Goal: Task Accomplishment & Management: Complete application form

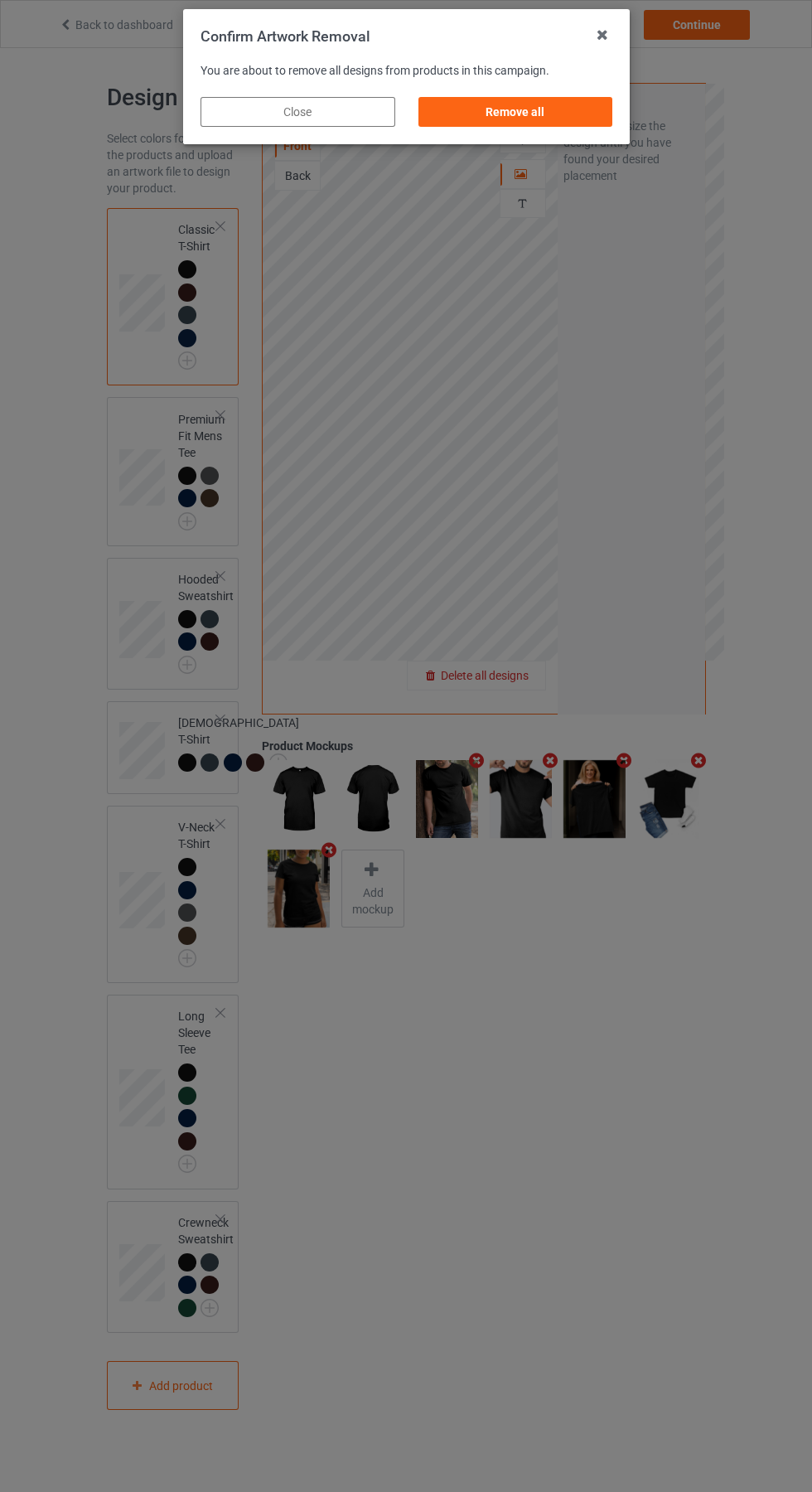
click at [553, 121] on div "Remove all" at bounding box center [515, 111] width 194 height 30
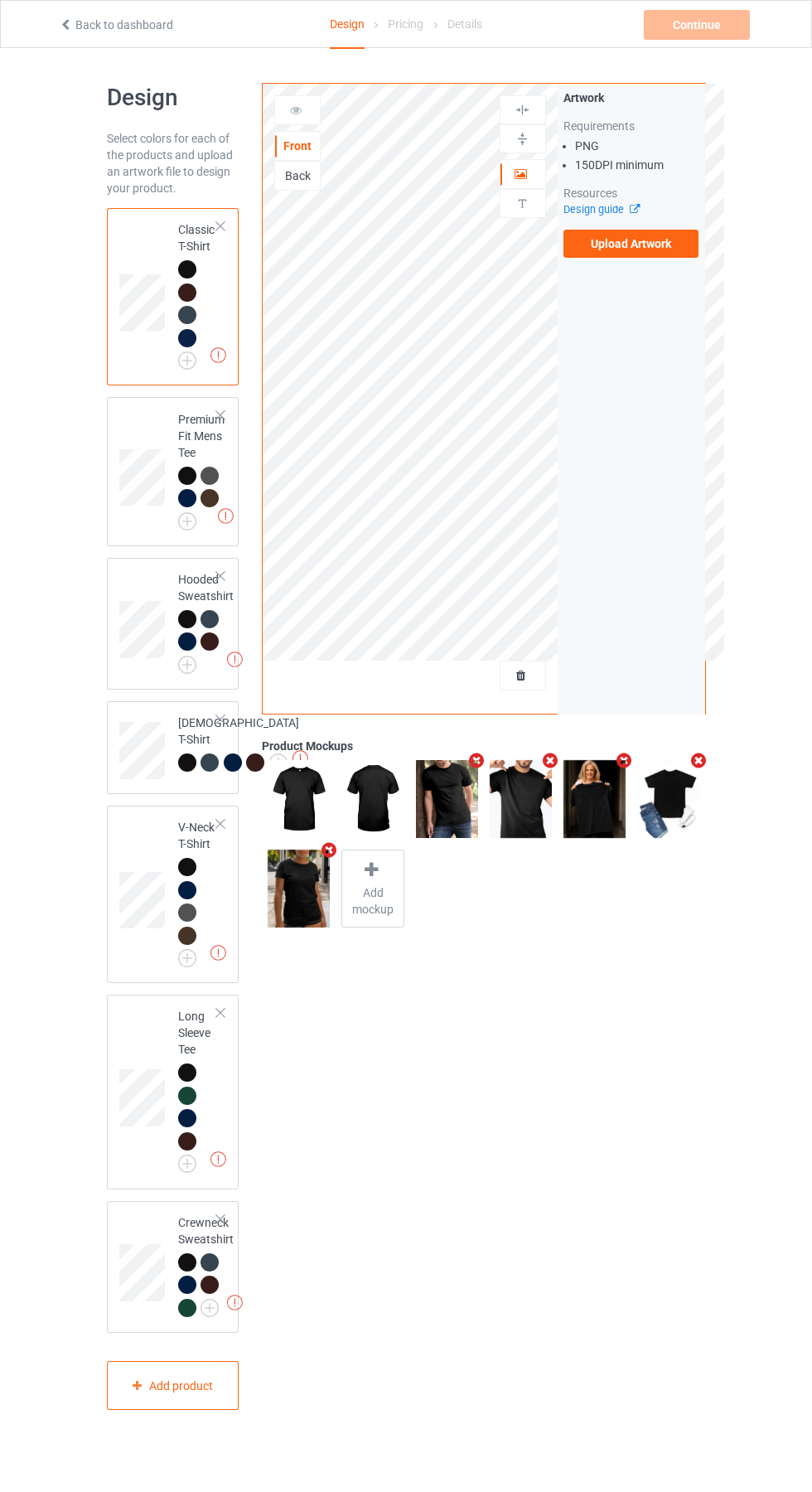
click at [650, 255] on label "Upload Artwork" at bounding box center [631, 243] width 136 height 28
click at [0, 0] on input "Upload Artwork" at bounding box center [0, 0] width 0 height 0
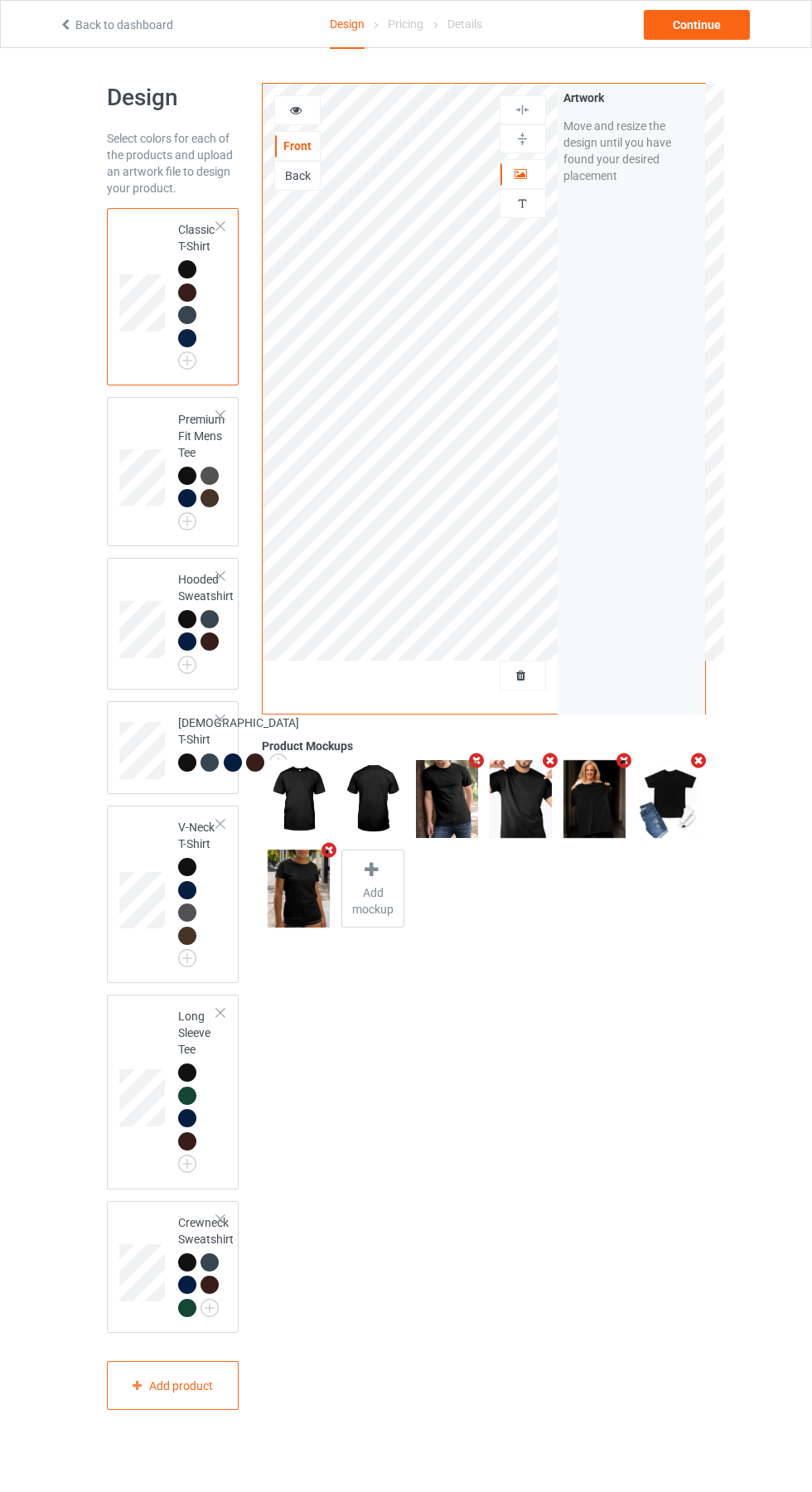
click at [698, 760] on icon "Remove mockup" at bounding box center [698, 760] width 21 height 17
click at [628, 760] on icon "Remove mockup" at bounding box center [624, 760] width 21 height 17
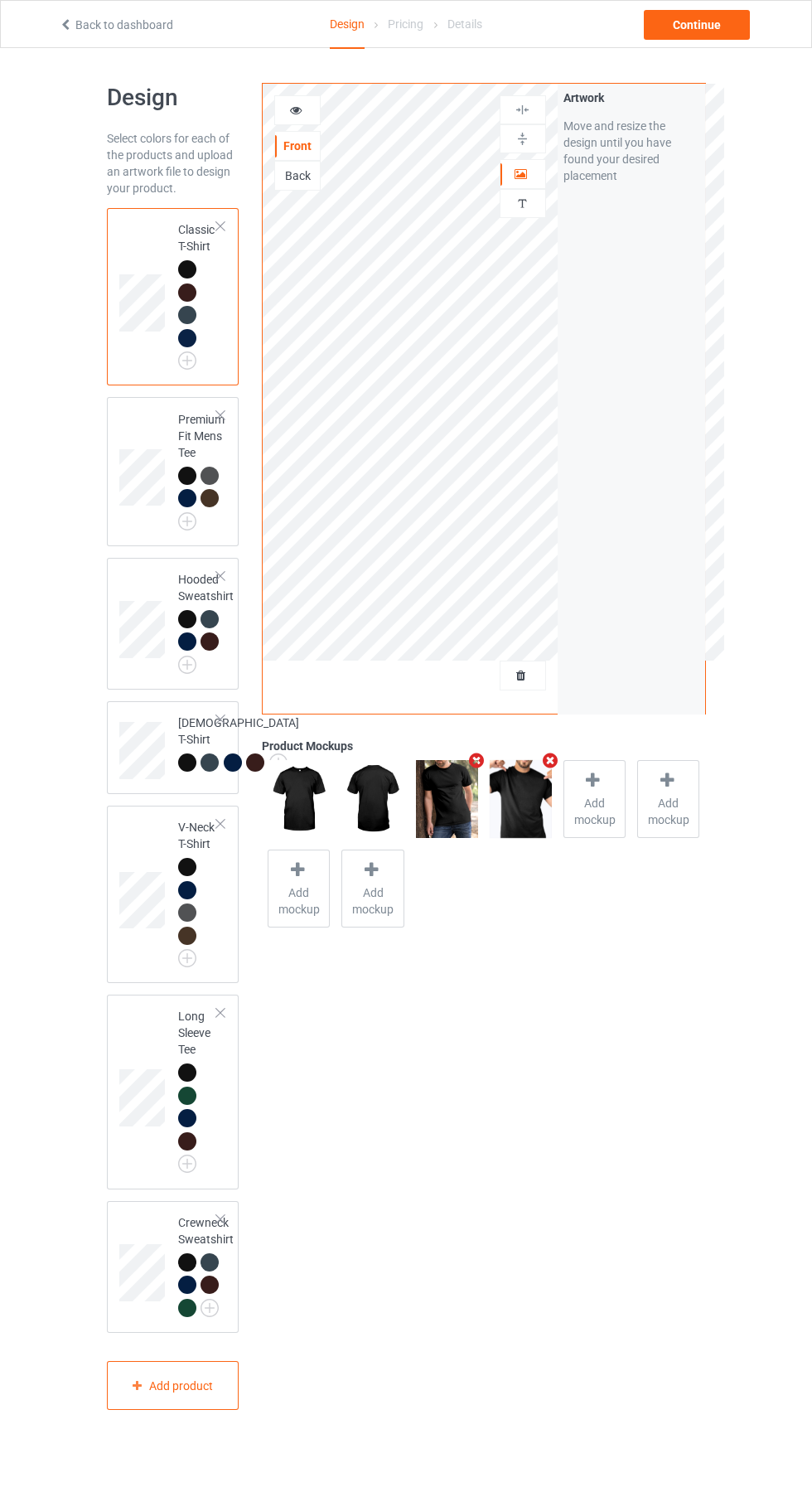
click at [591, 789] on div at bounding box center [595, 782] width 24 height 24
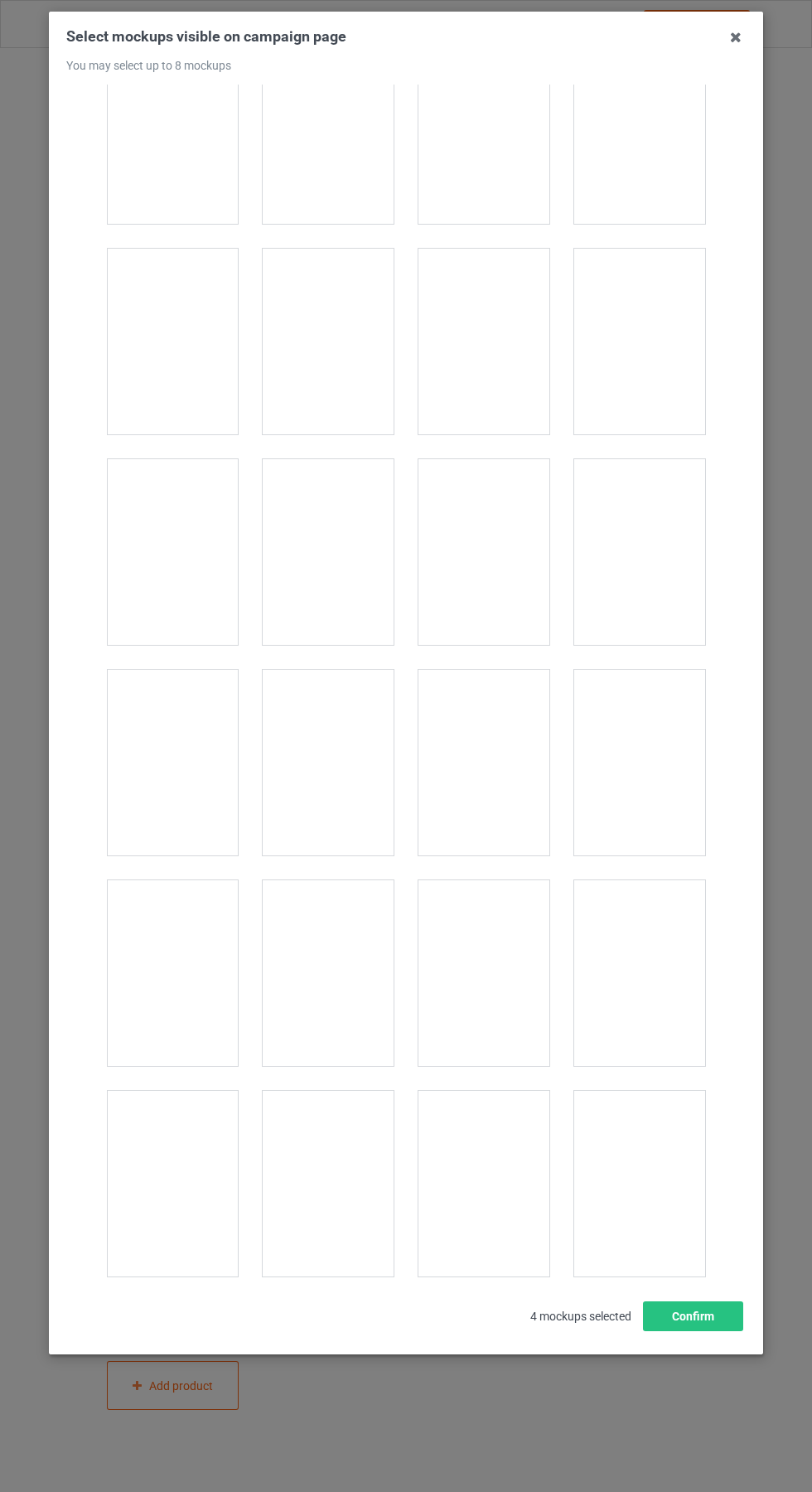
scroll to position [6531, 0]
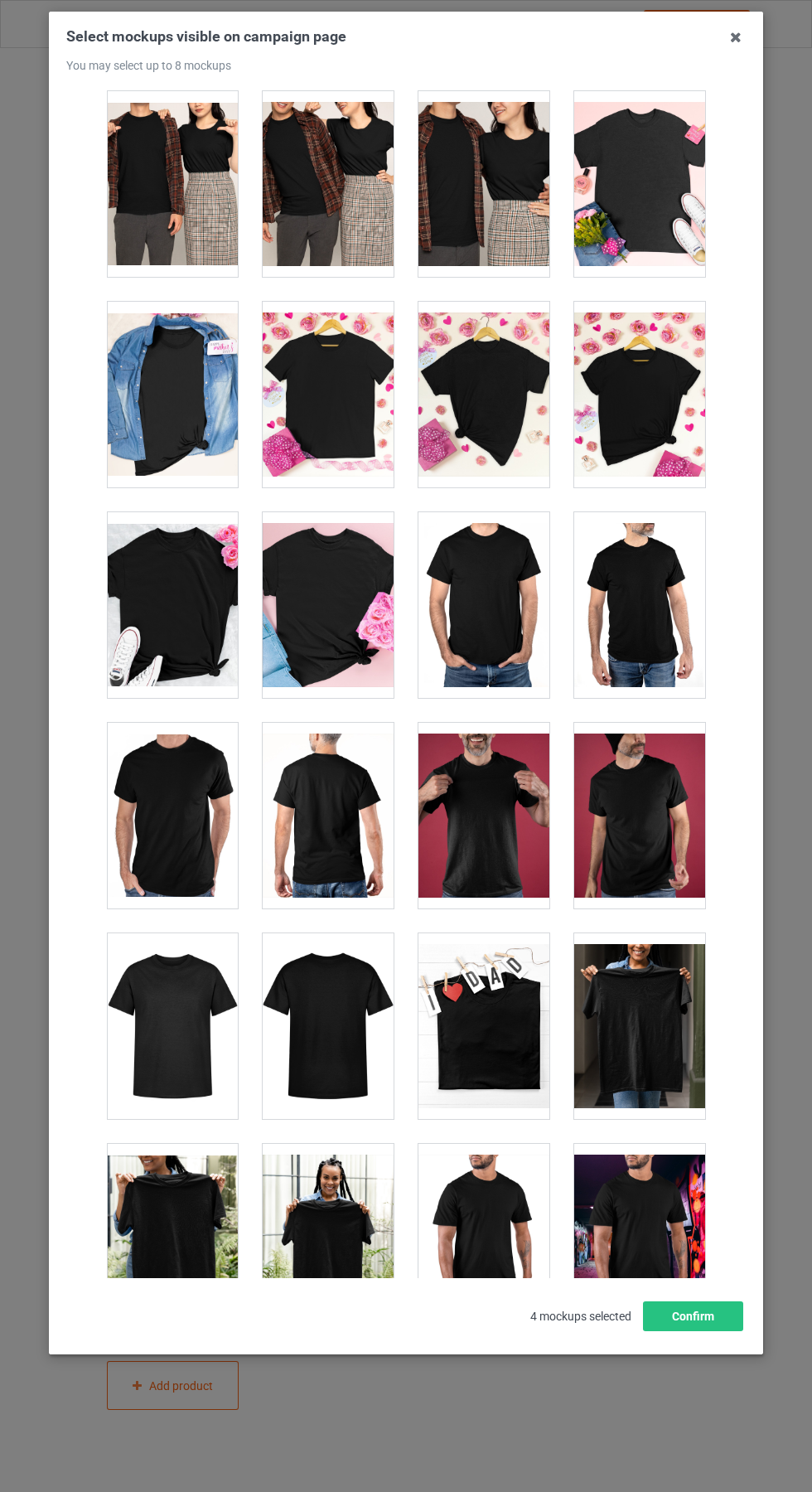
click at [175, 1010] on div at bounding box center [172, 1025] width 131 height 185
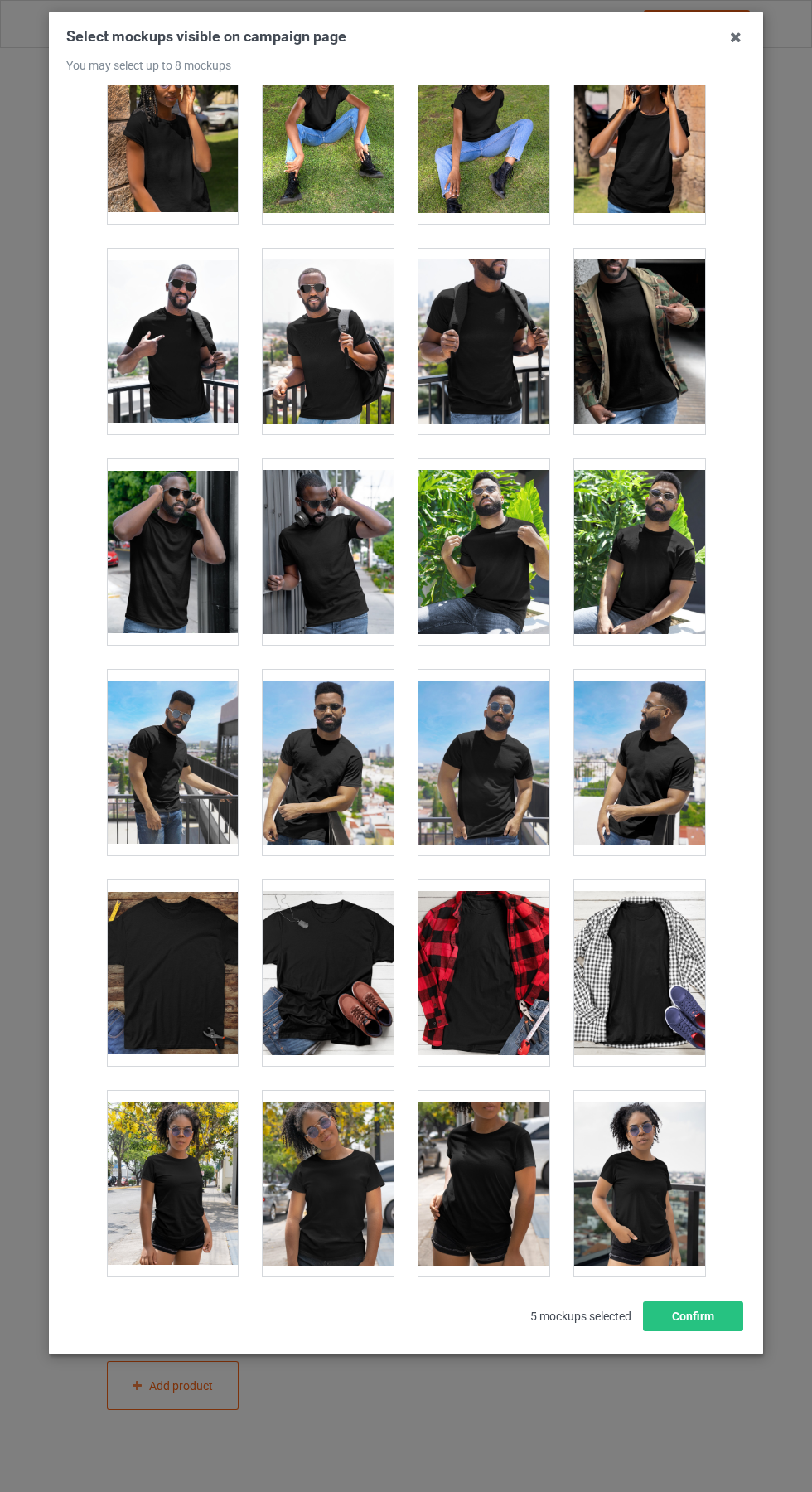
scroll to position [10375, 0]
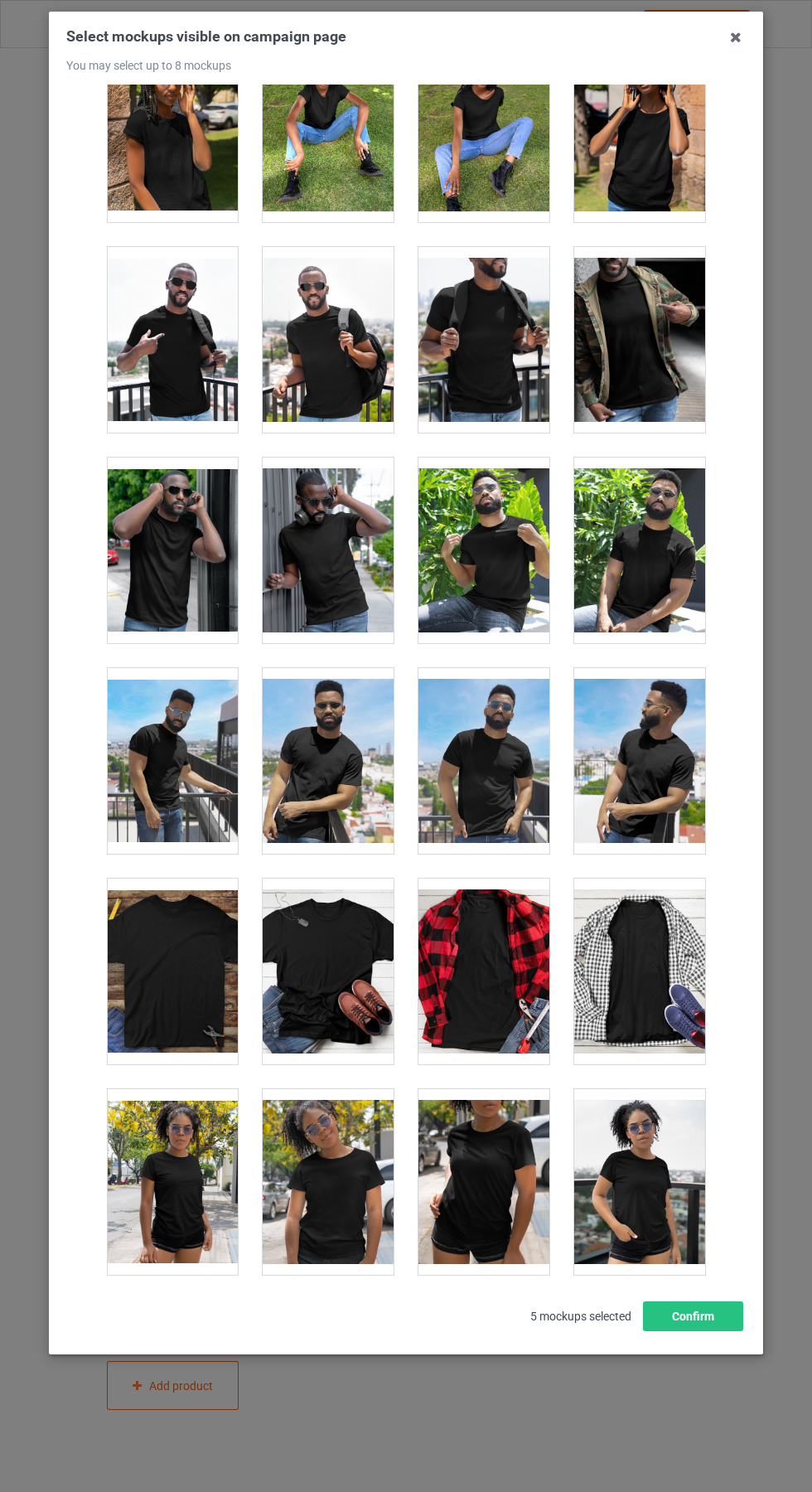
click at [359, 968] on div at bounding box center [328, 971] width 131 height 185
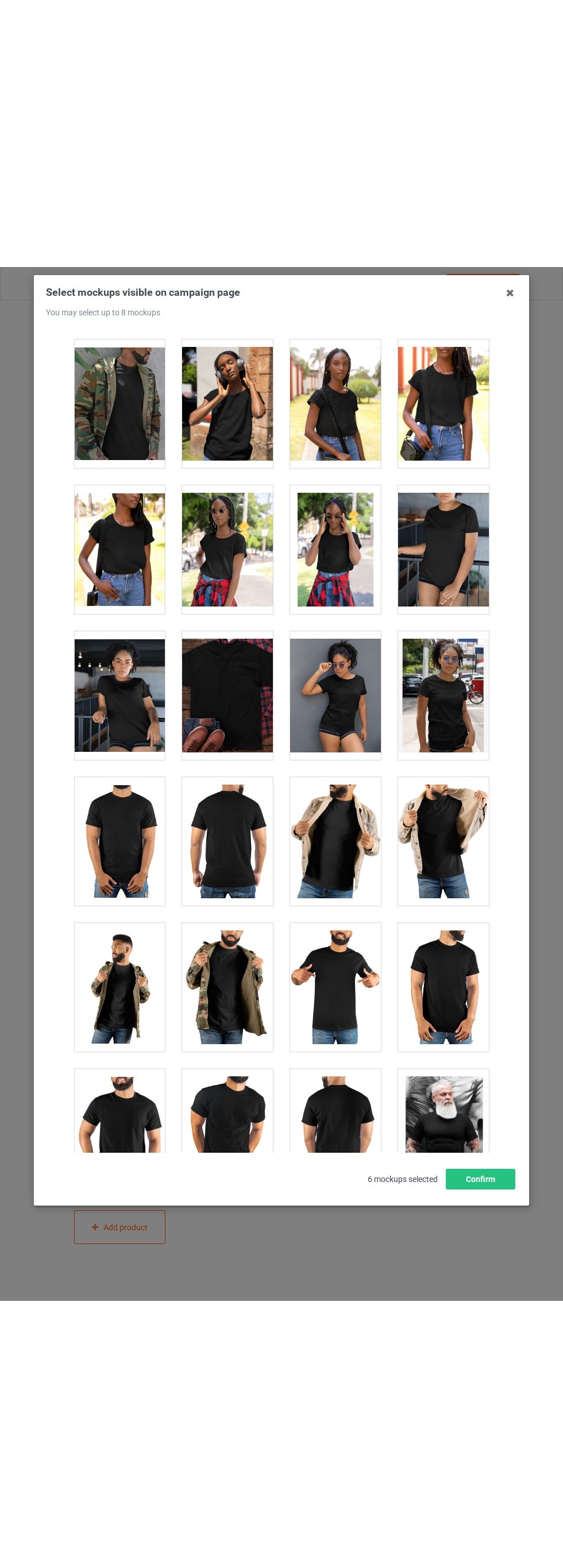
scroll to position [8530, 0]
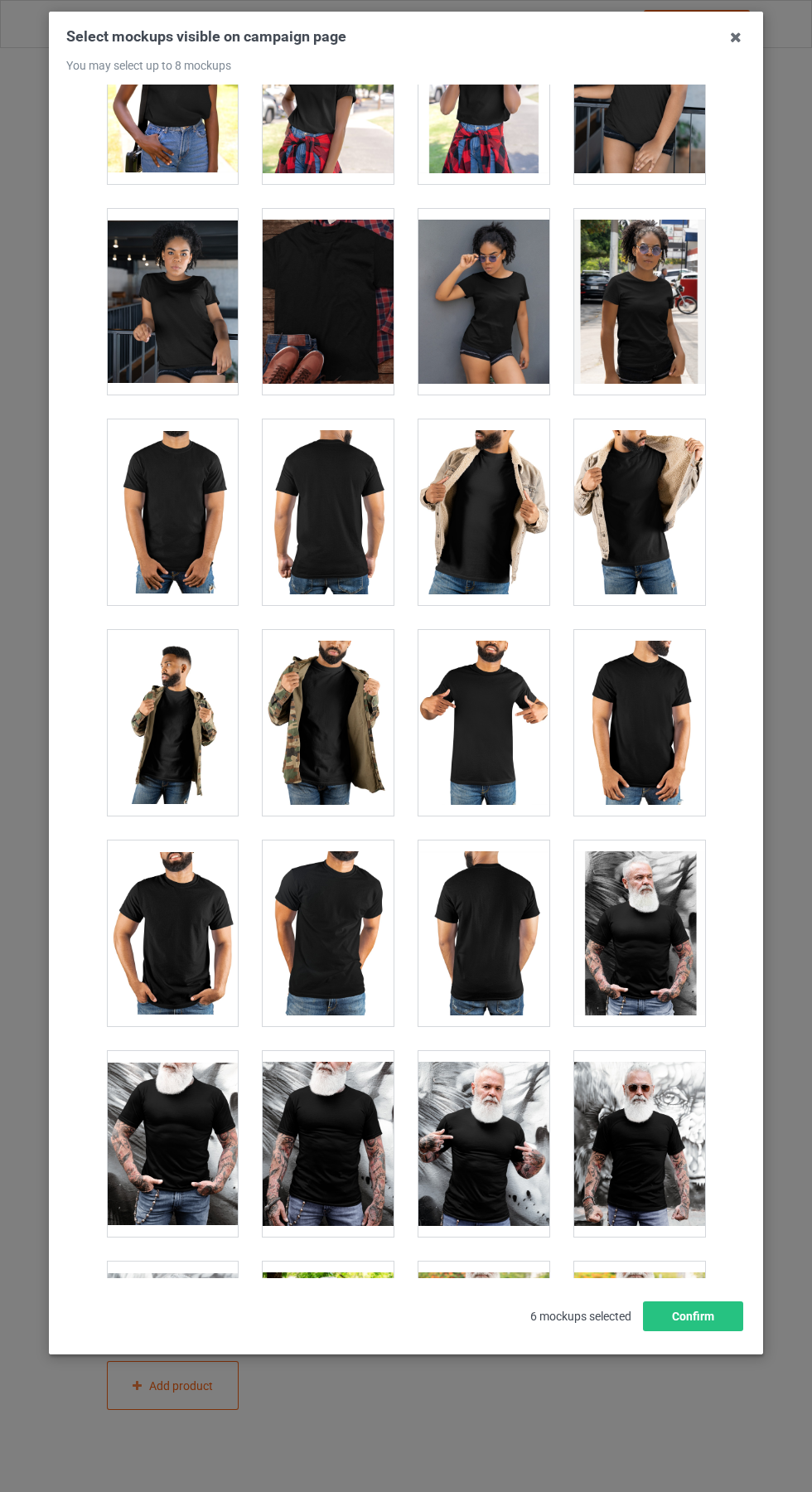
click at [218, 971] on div at bounding box center [172, 932] width 131 height 185
click at [736, 36] on icon at bounding box center [735, 37] width 26 height 26
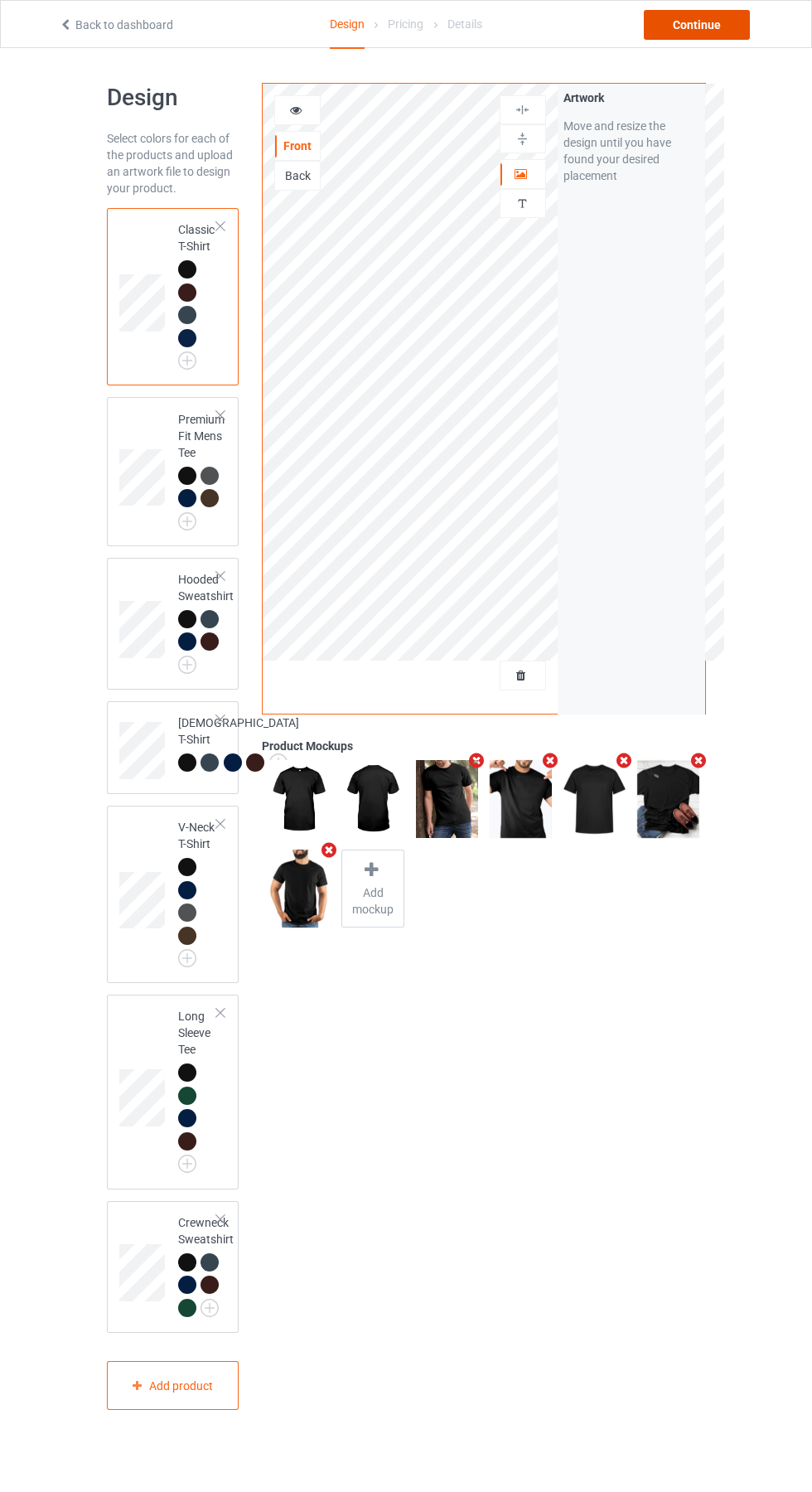
click at [726, 33] on div "Continue" at bounding box center [696, 24] width 106 height 30
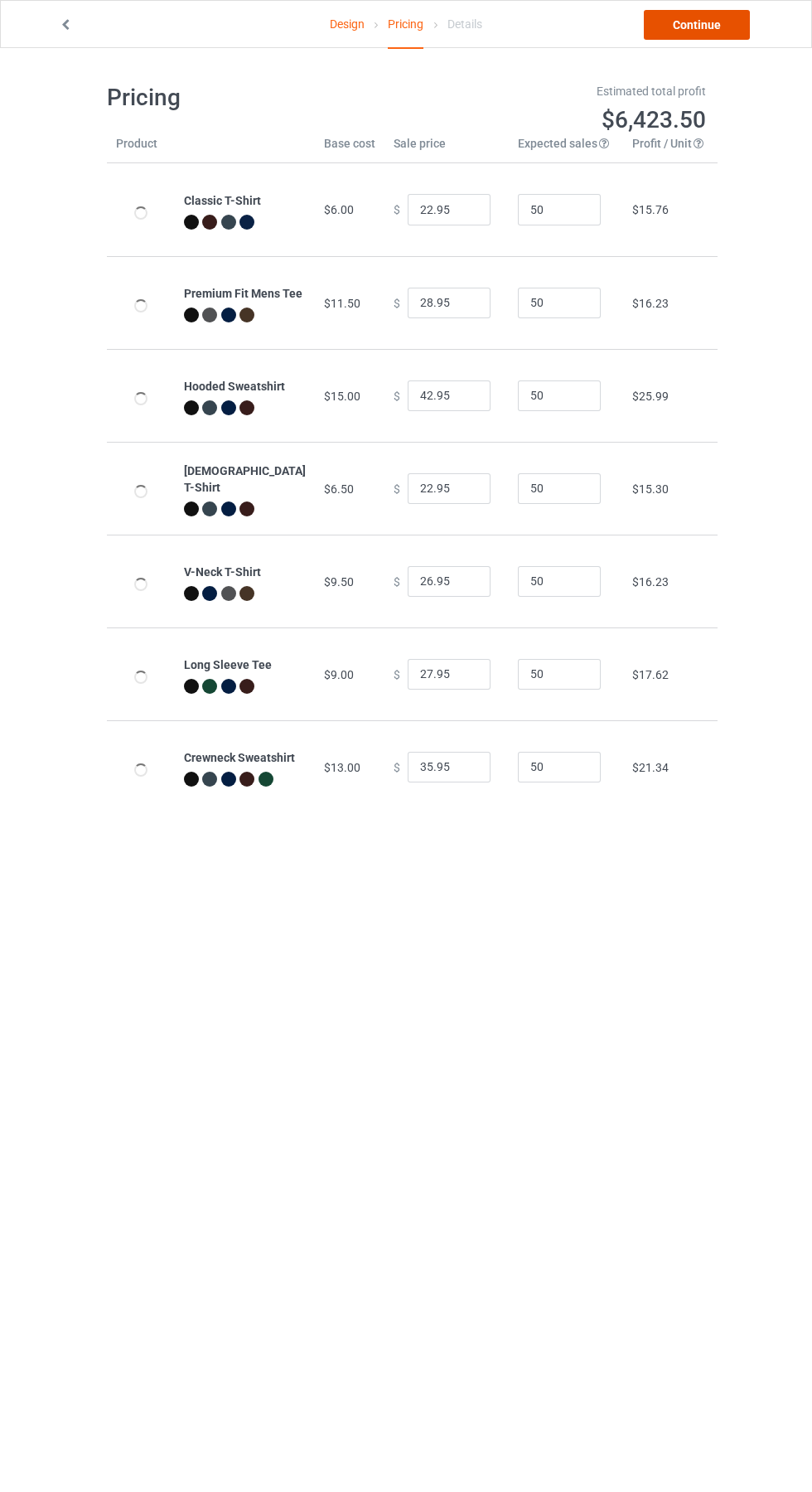
click at [708, 33] on link "Continue" at bounding box center [696, 24] width 106 height 30
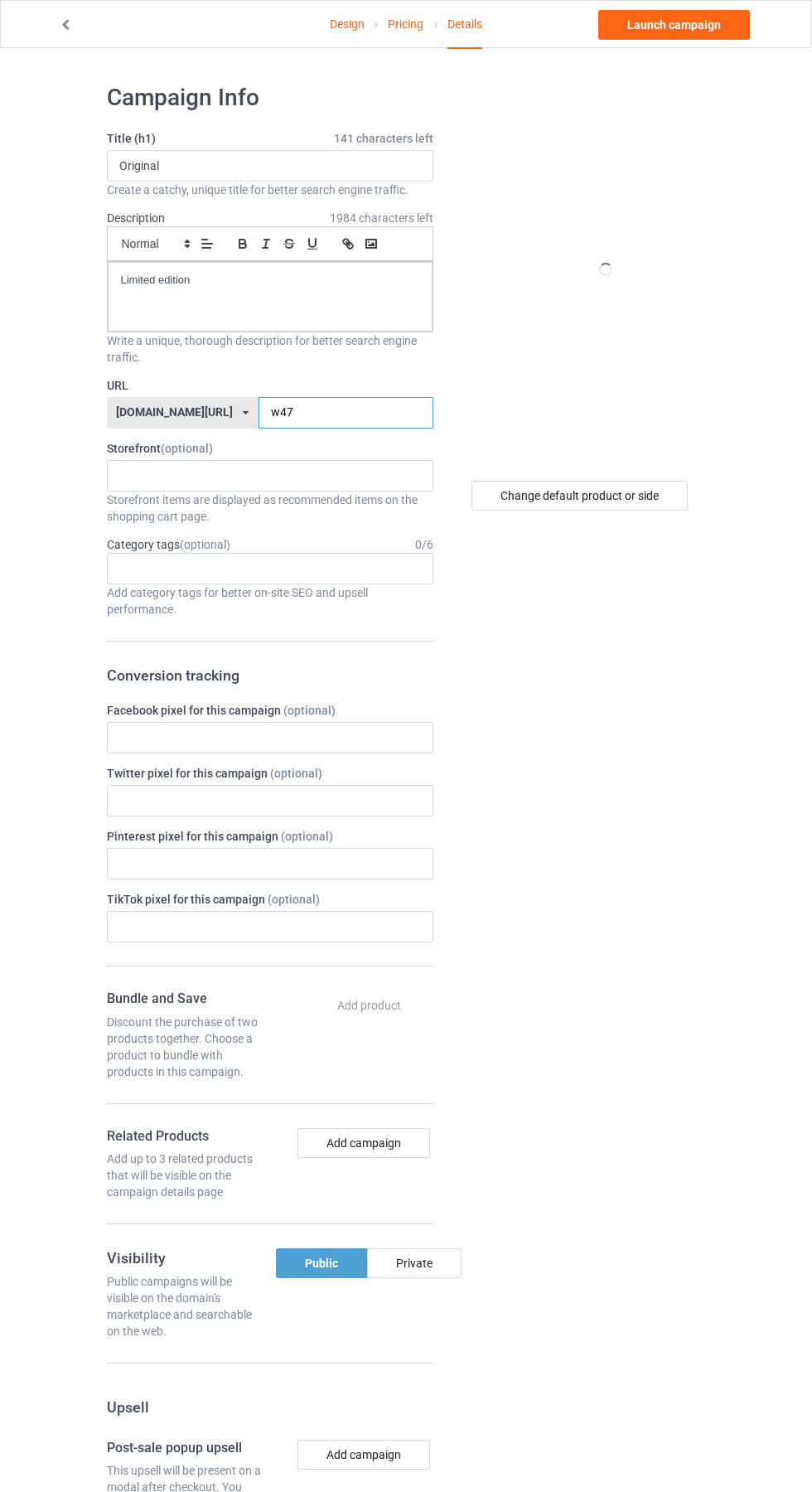
click at [311, 407] on input "w47" at bounding box center [345, 412] width 175 height 32
type input "w"
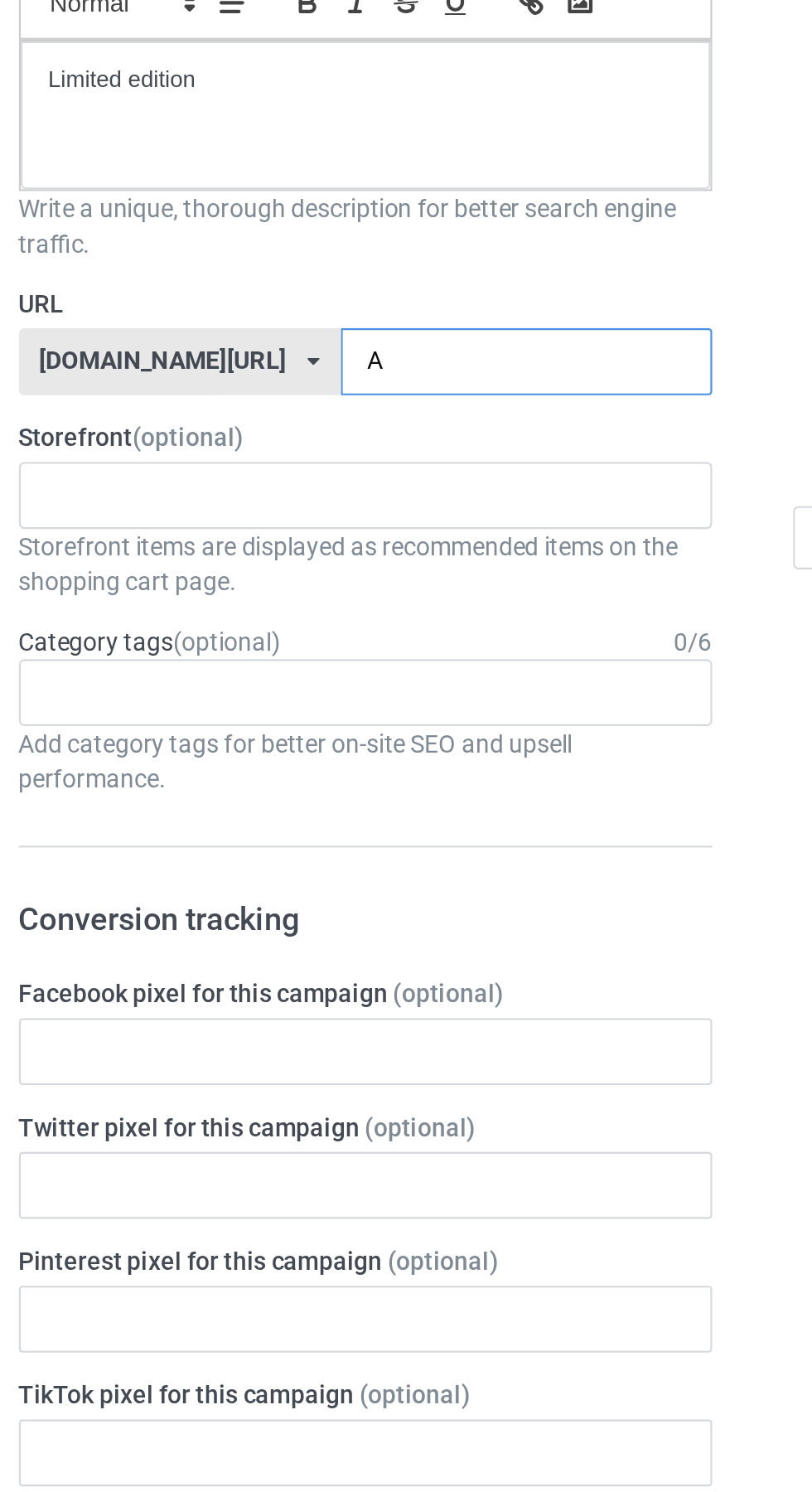
type input "Af"
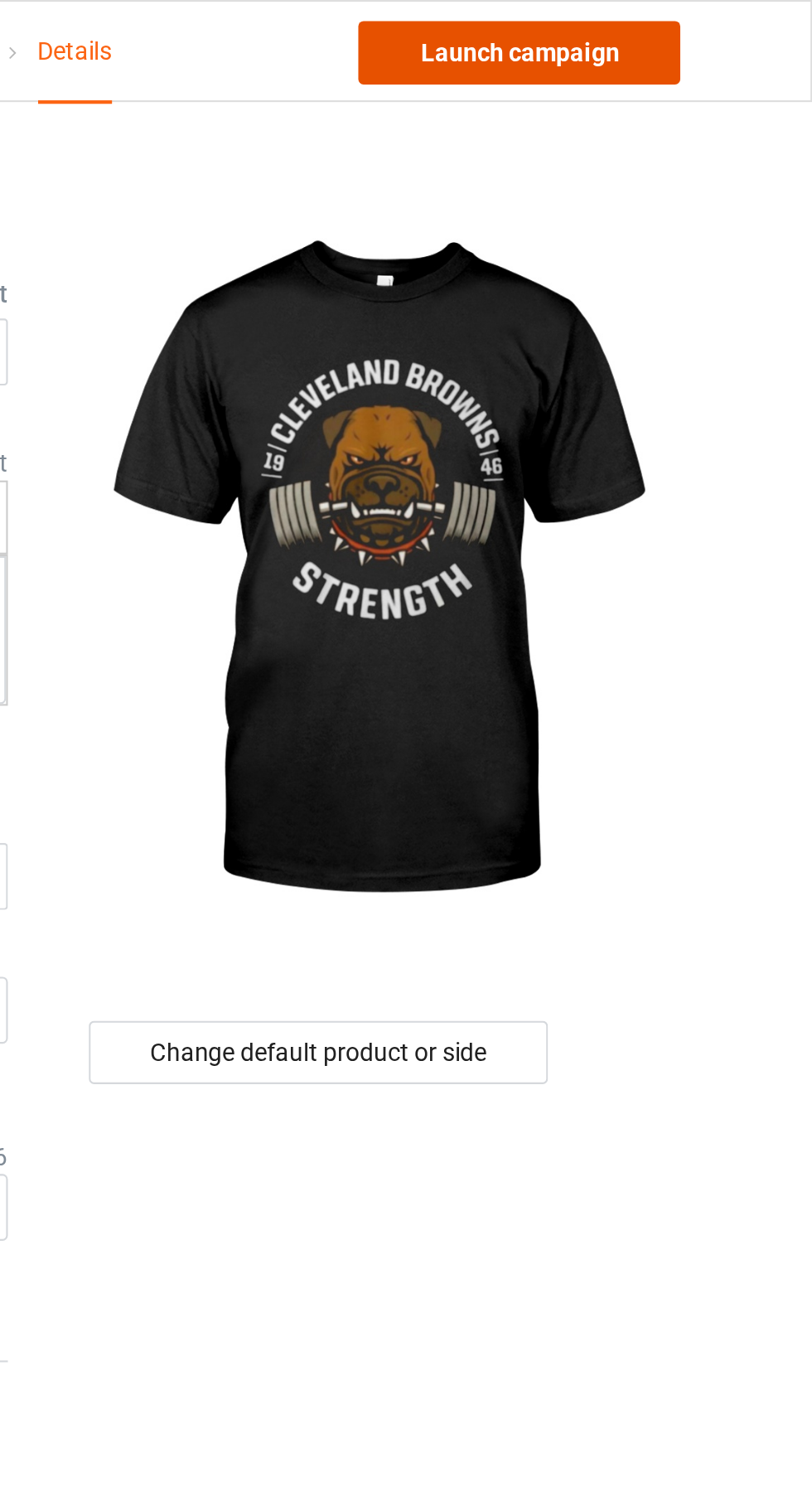
click at [709, 31] on link "Launch campaign" at bounding box center [675, 24] width 152 height 30
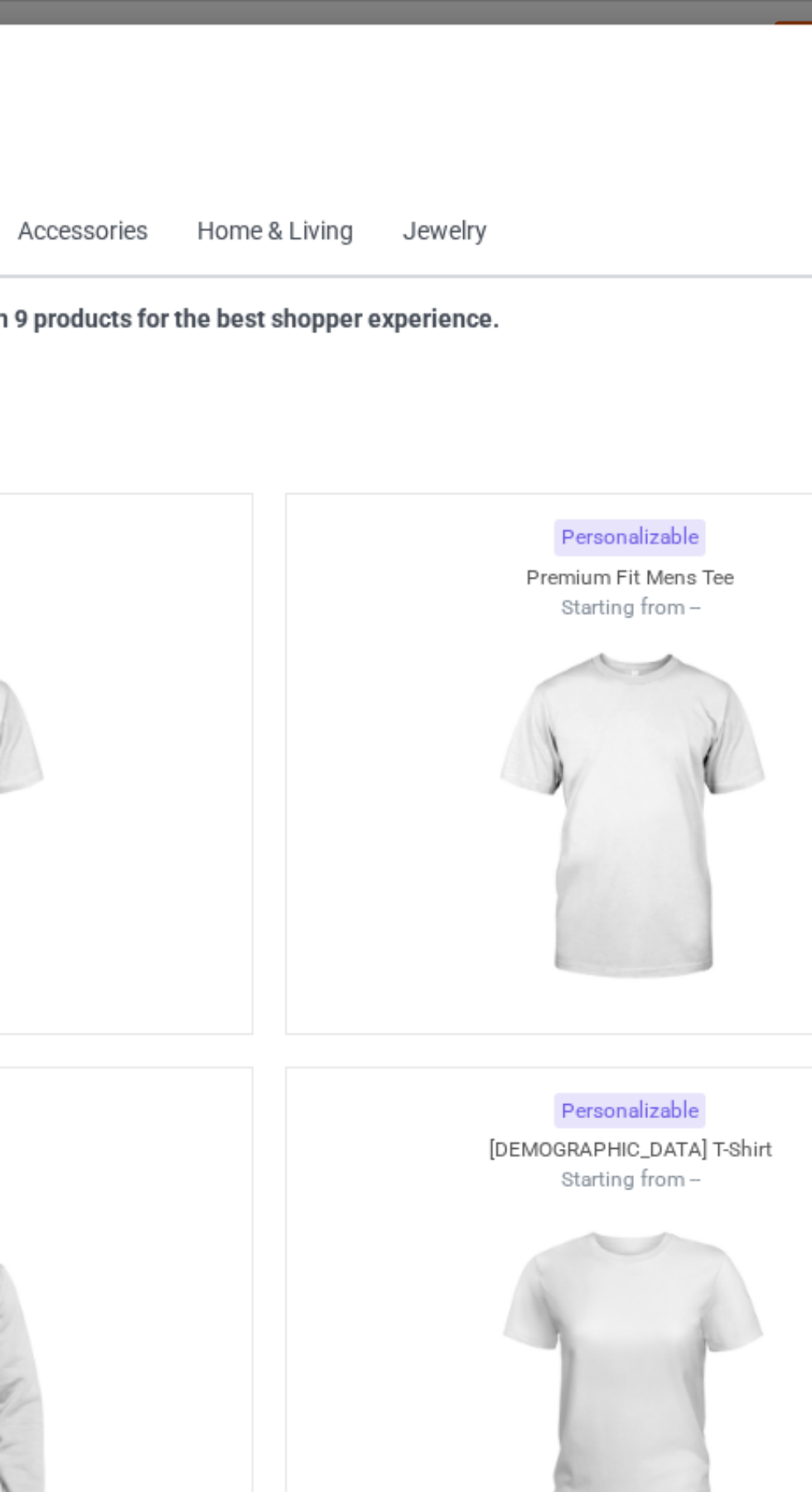
click at [89, 75] on icon at bounding box center [84, 74] width 14 height 12
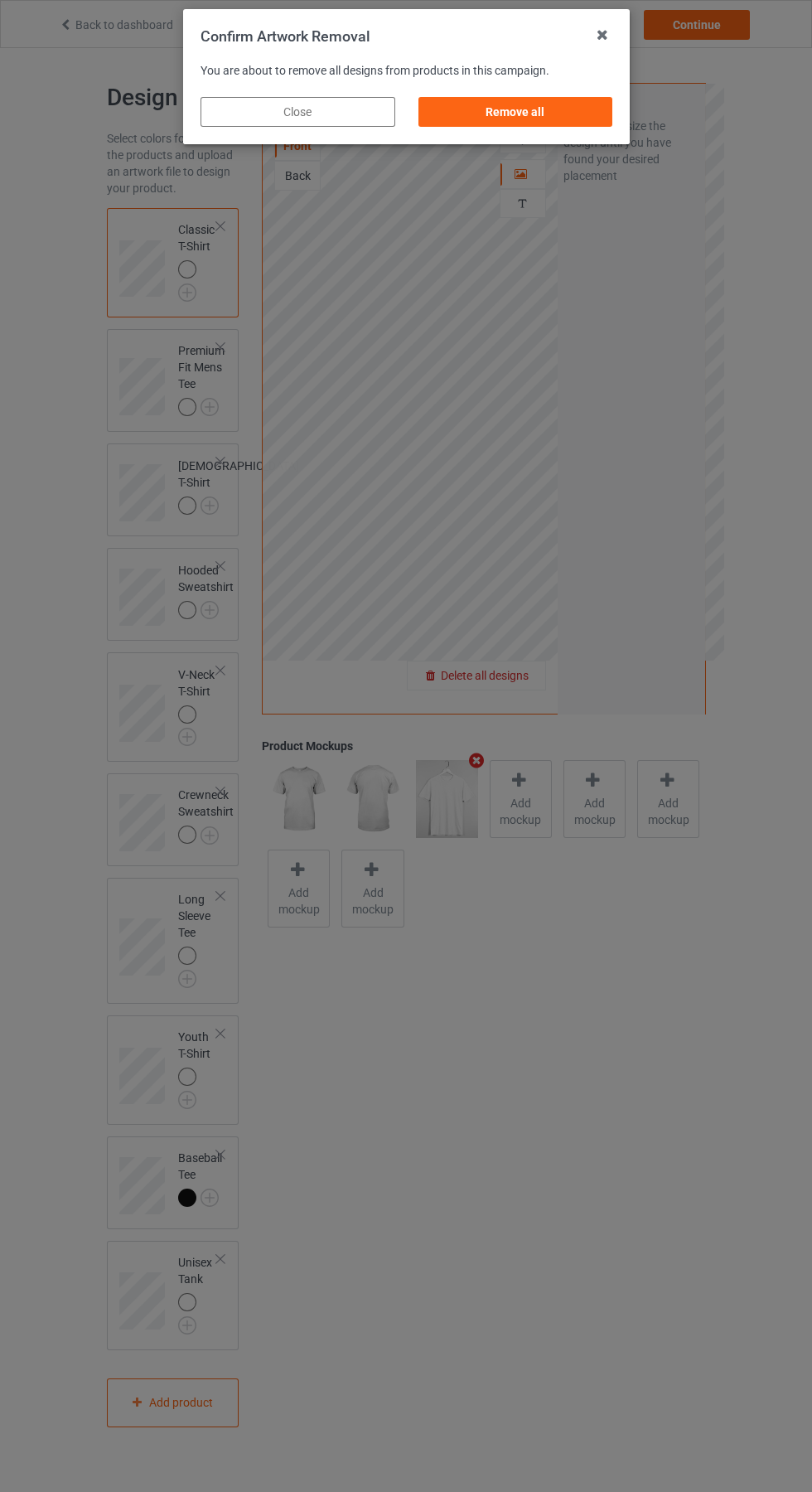
click at [537, 125] on div "Remove all" at bounding box center [515, 111] width 194 height 30
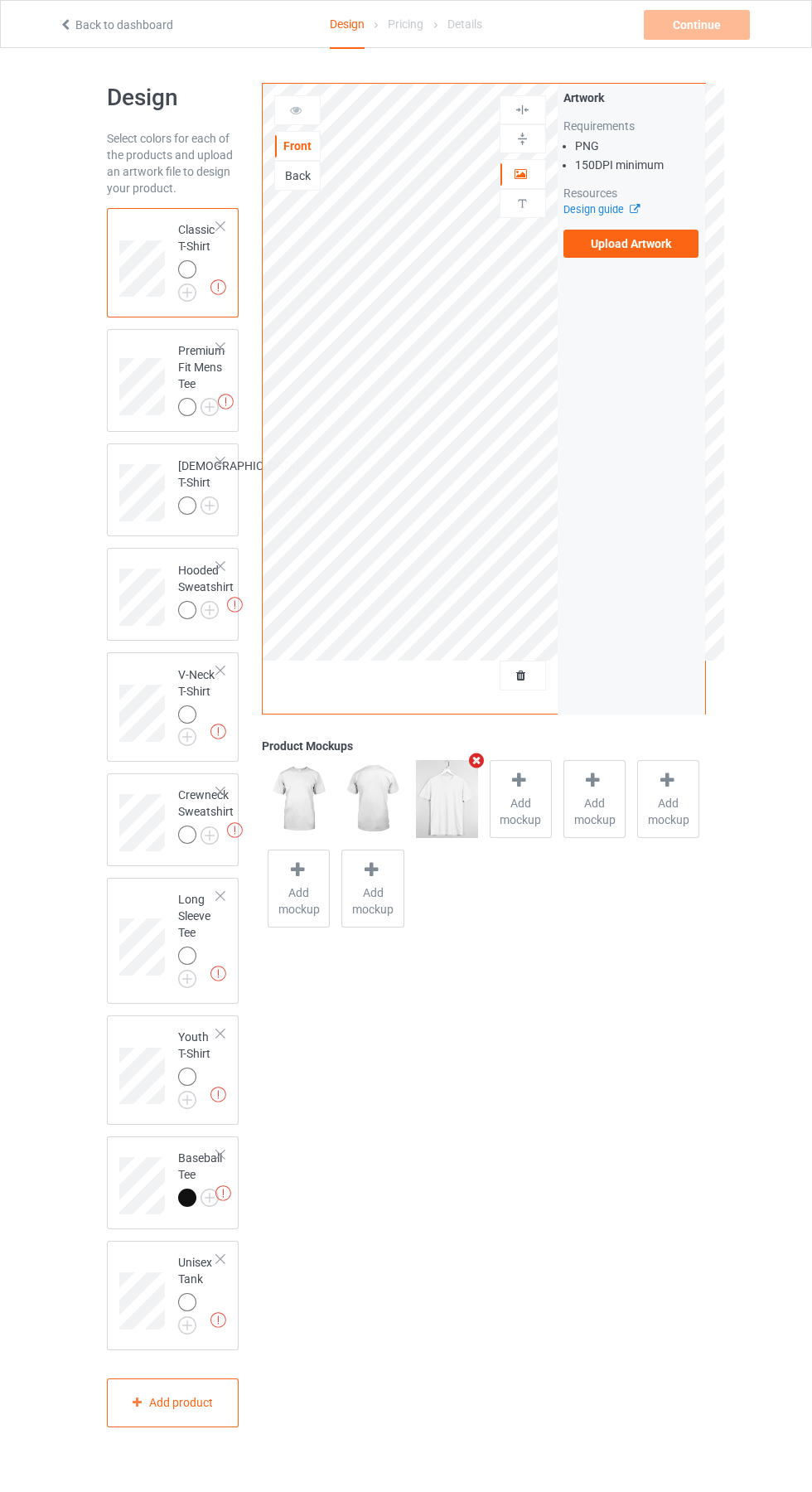
click at [660, 255] on label "Upload Artwork" at bounding box center [631, 243] width 136 height 28
click at [0, 0] on input "Upload Artwork" at bounding box center [0, 0] width 0 height 0
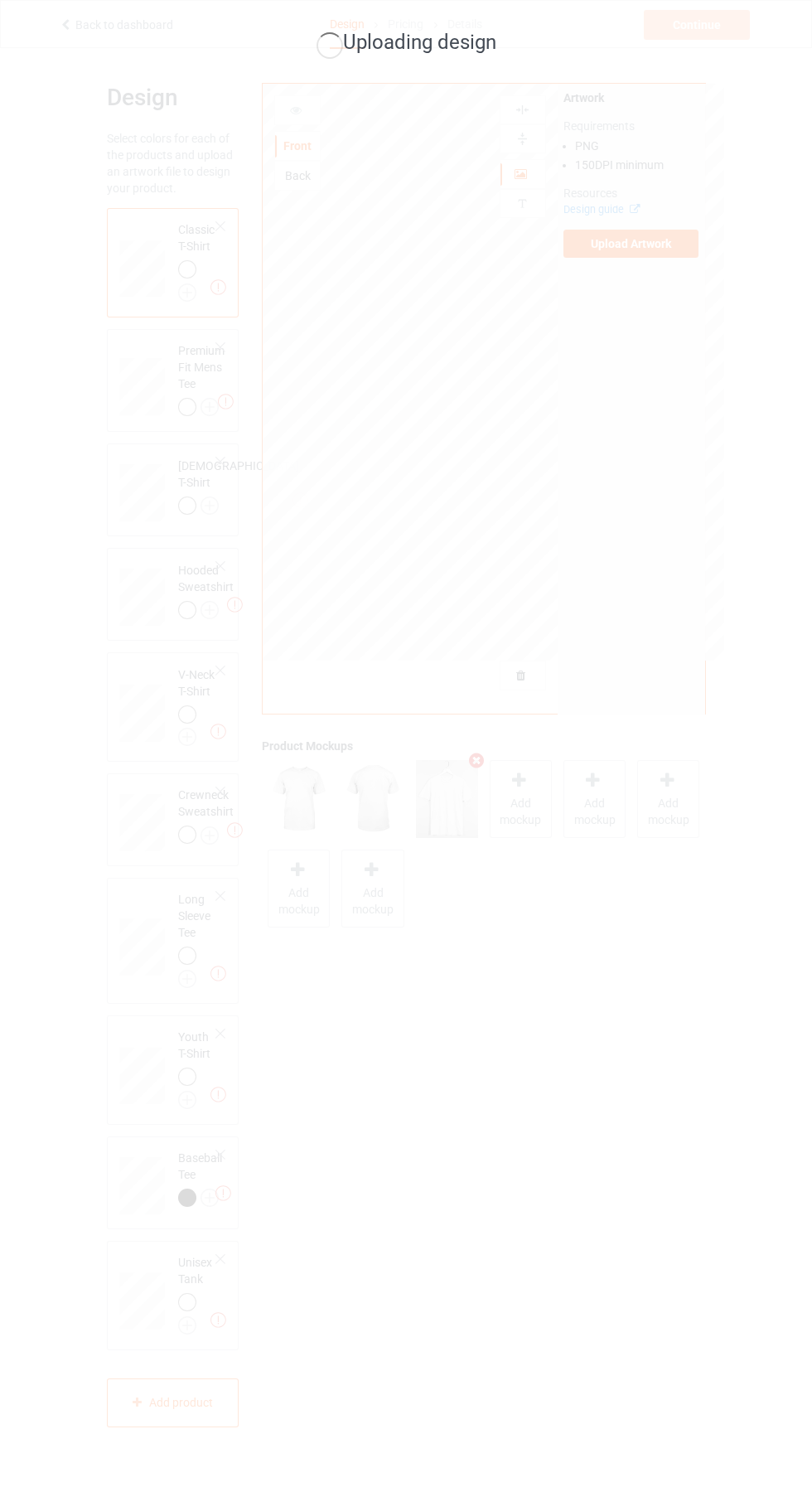
click at [704, 1131] on div "Uploading design" at bounding box center [406, 746] width 812 height 1492
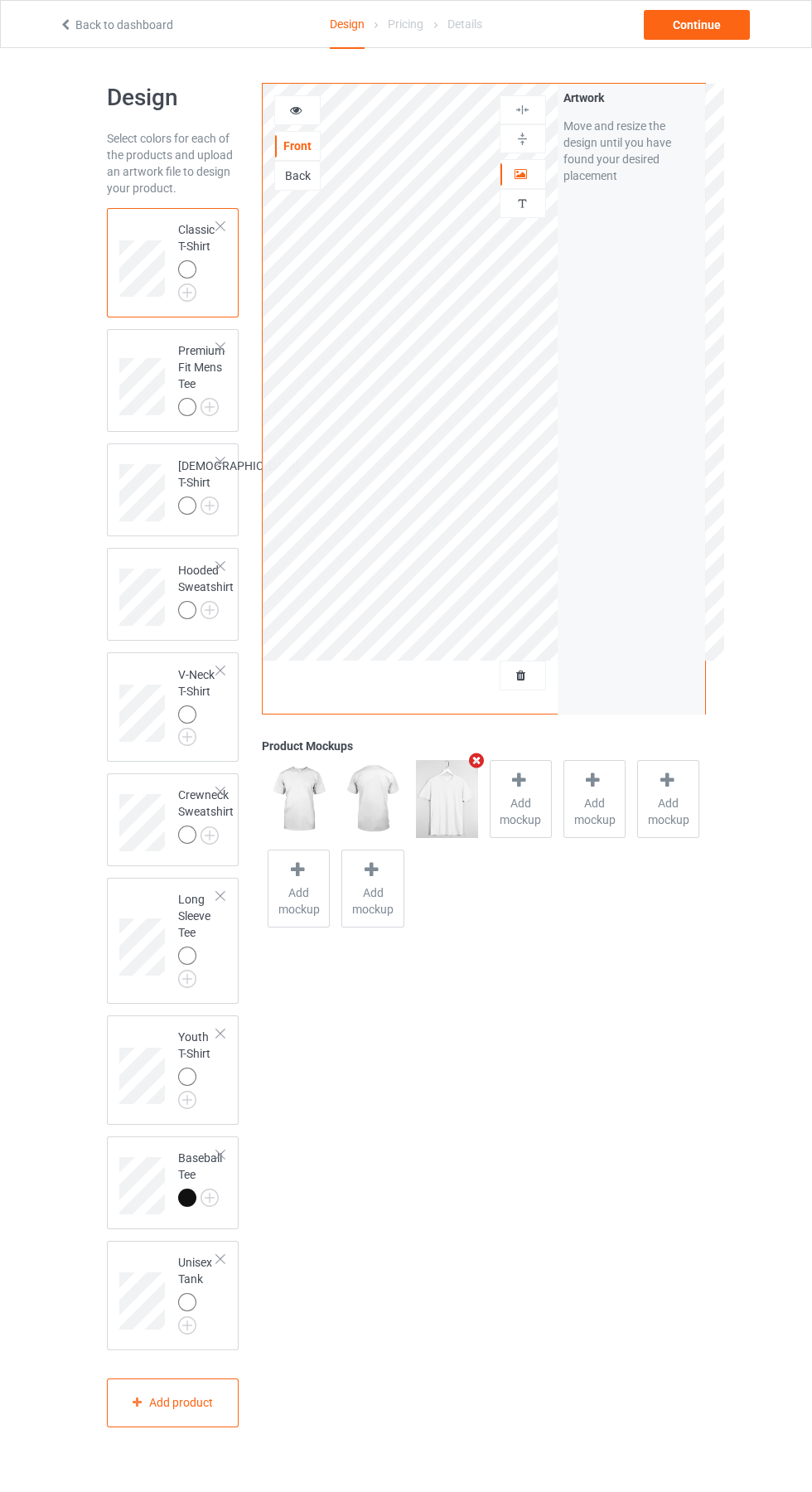
click at [523, 775] on icon at bounding box center [519, 779] width 21 height 17
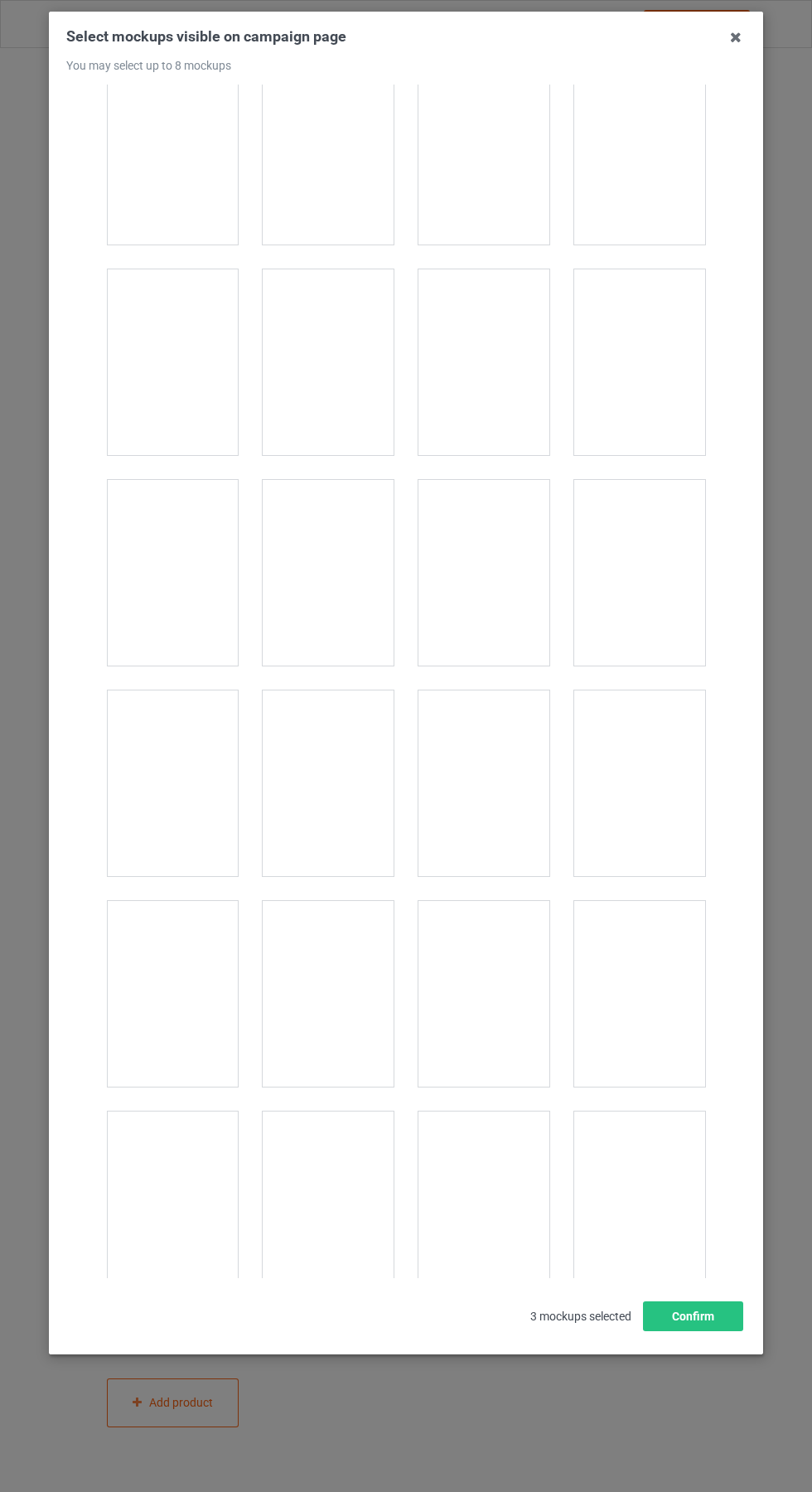
scroll to position [1935, 0]
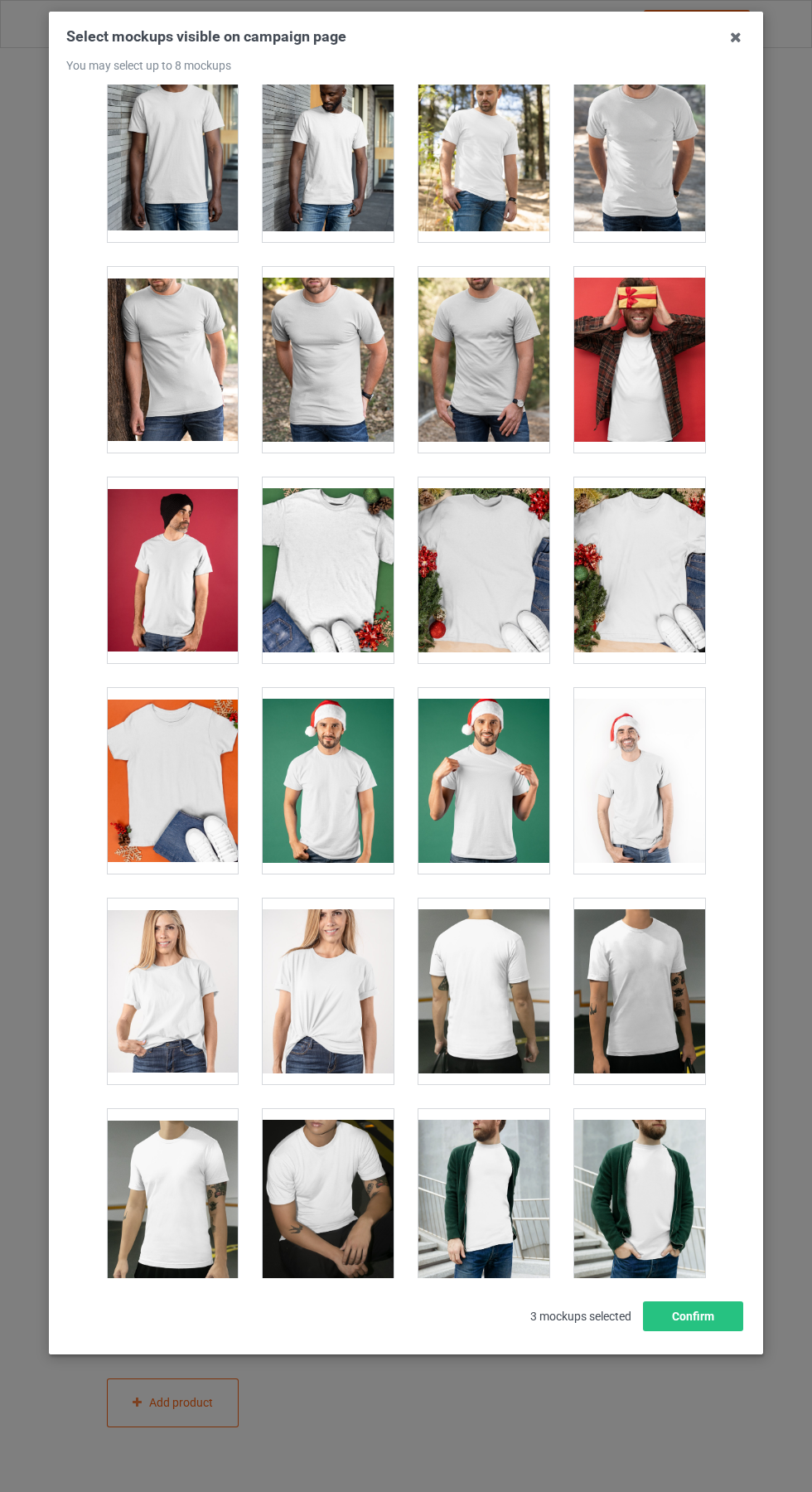
click at [363, 817] on div at bounding box center [328, 780] width 131 height 185
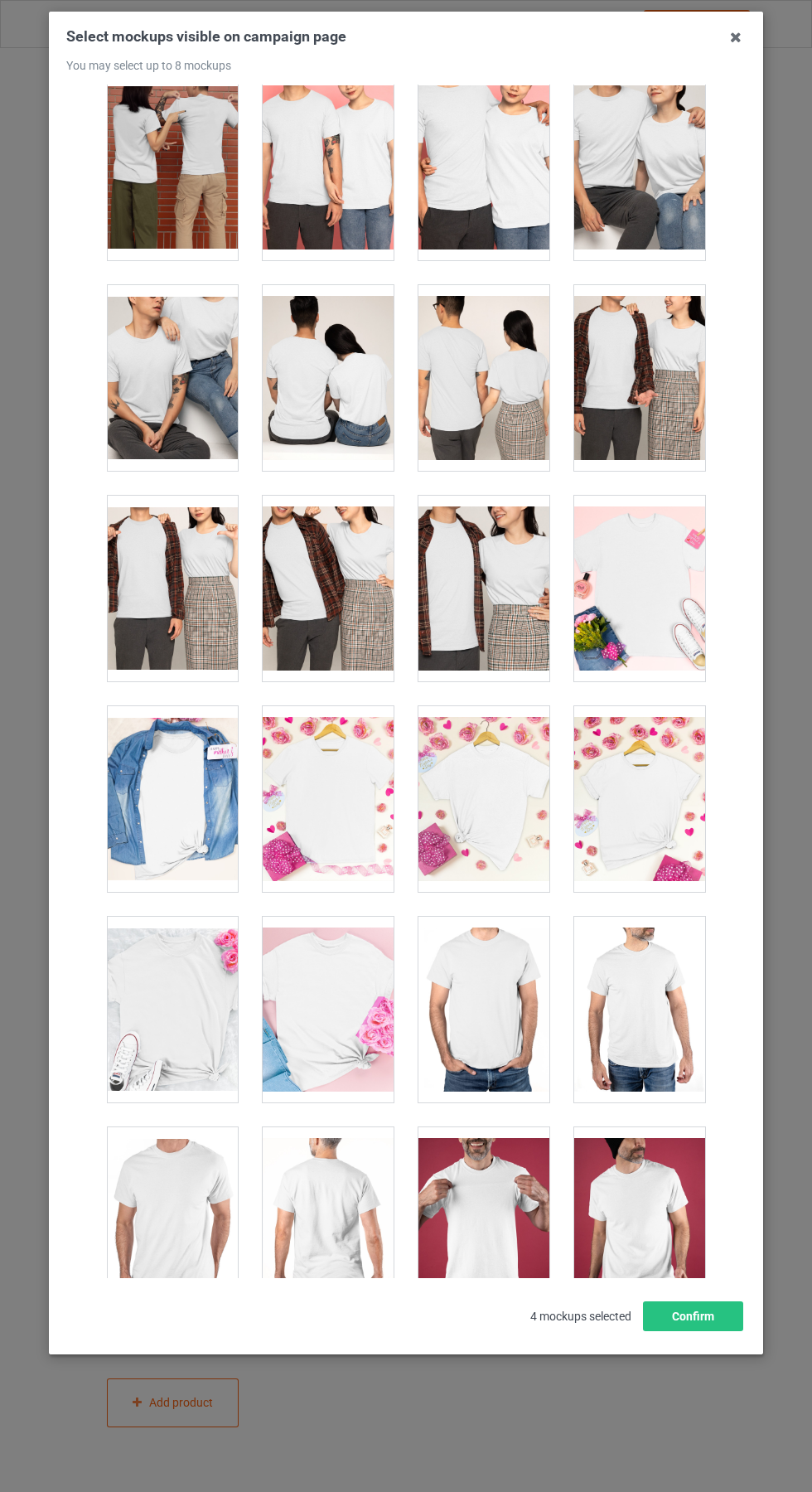
scroll to position [6129, 0]
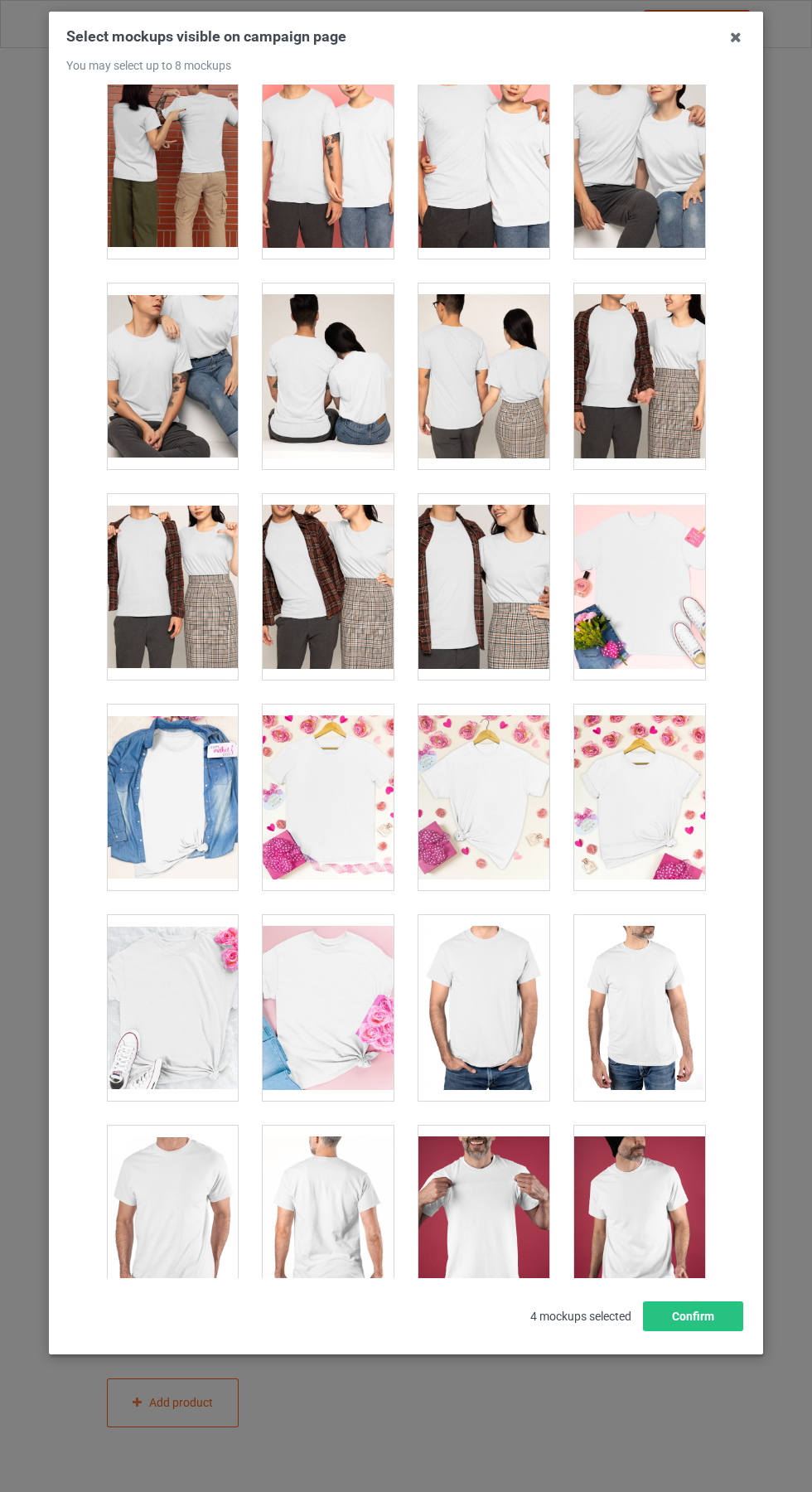
click at [366, 824] on div at bounding box center [328, 797] width 131 height 185
click at [736, 36] on icon at bounding box center [735, 37] width 26 height 26
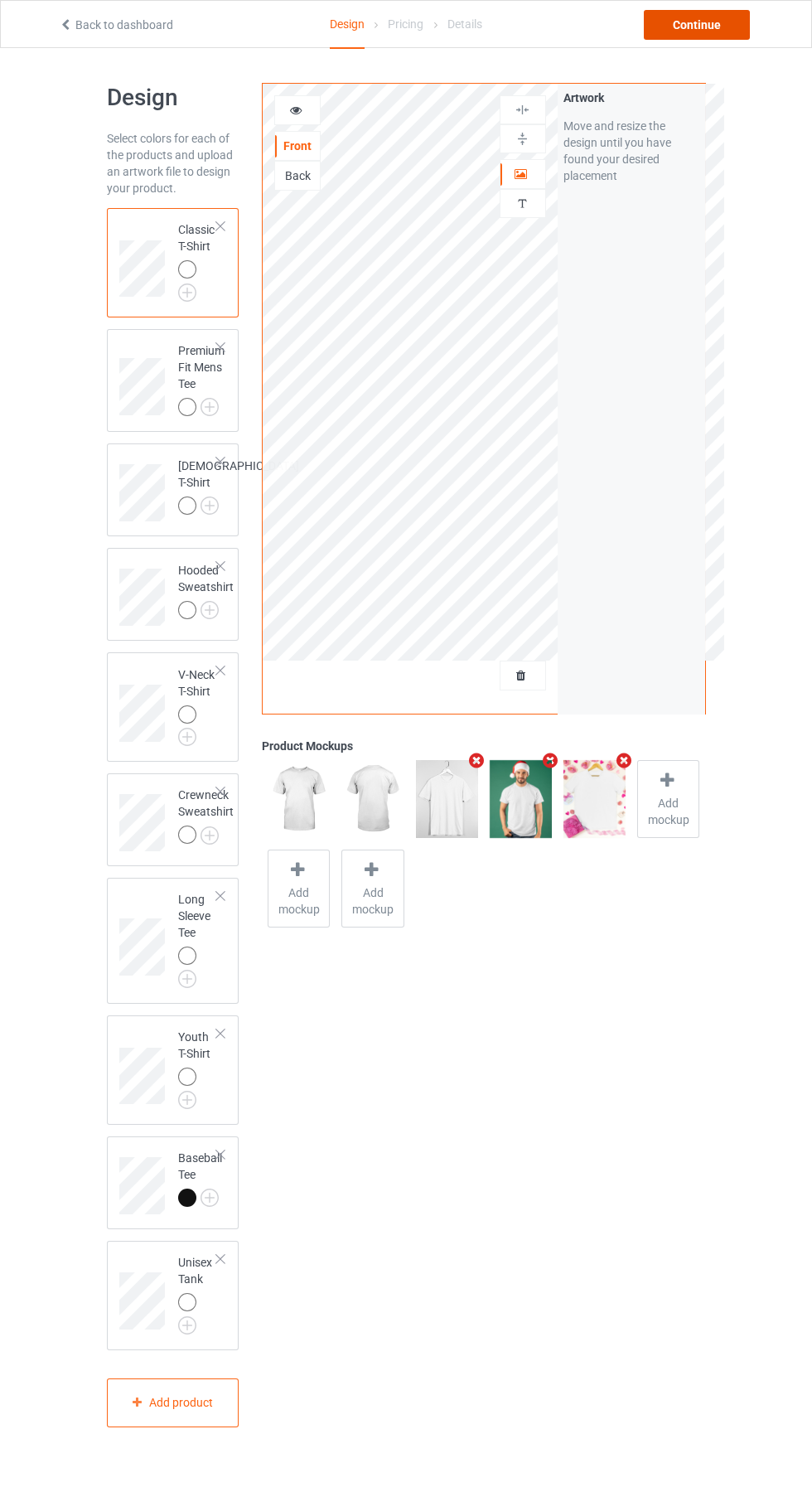
click at [723, 35] on div "Continue" at bounding box center [696, 24] width 106 height 30
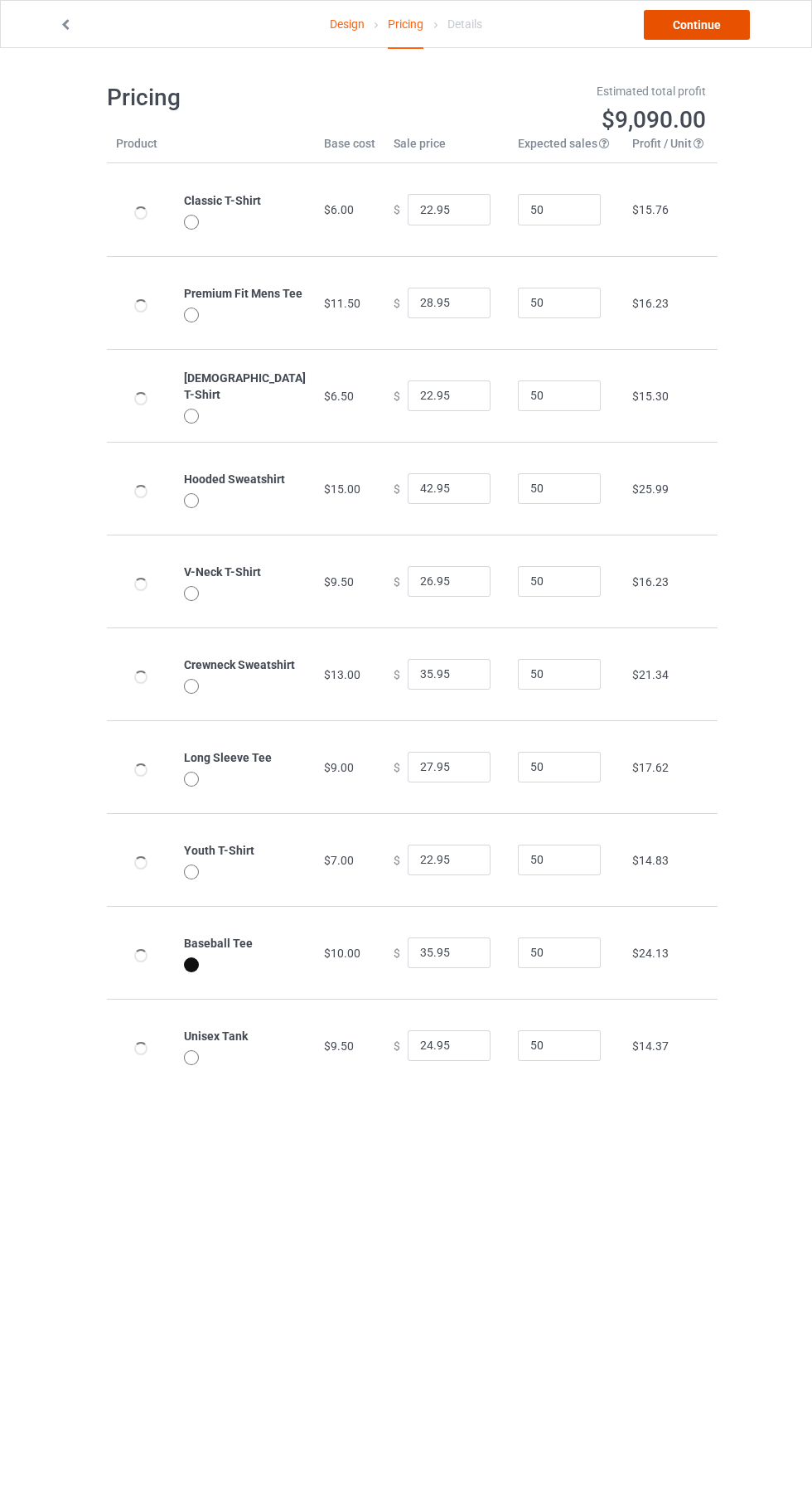
click at [727, 24] on link "Continue" at bounding box center [696, 24] width 106 height 30
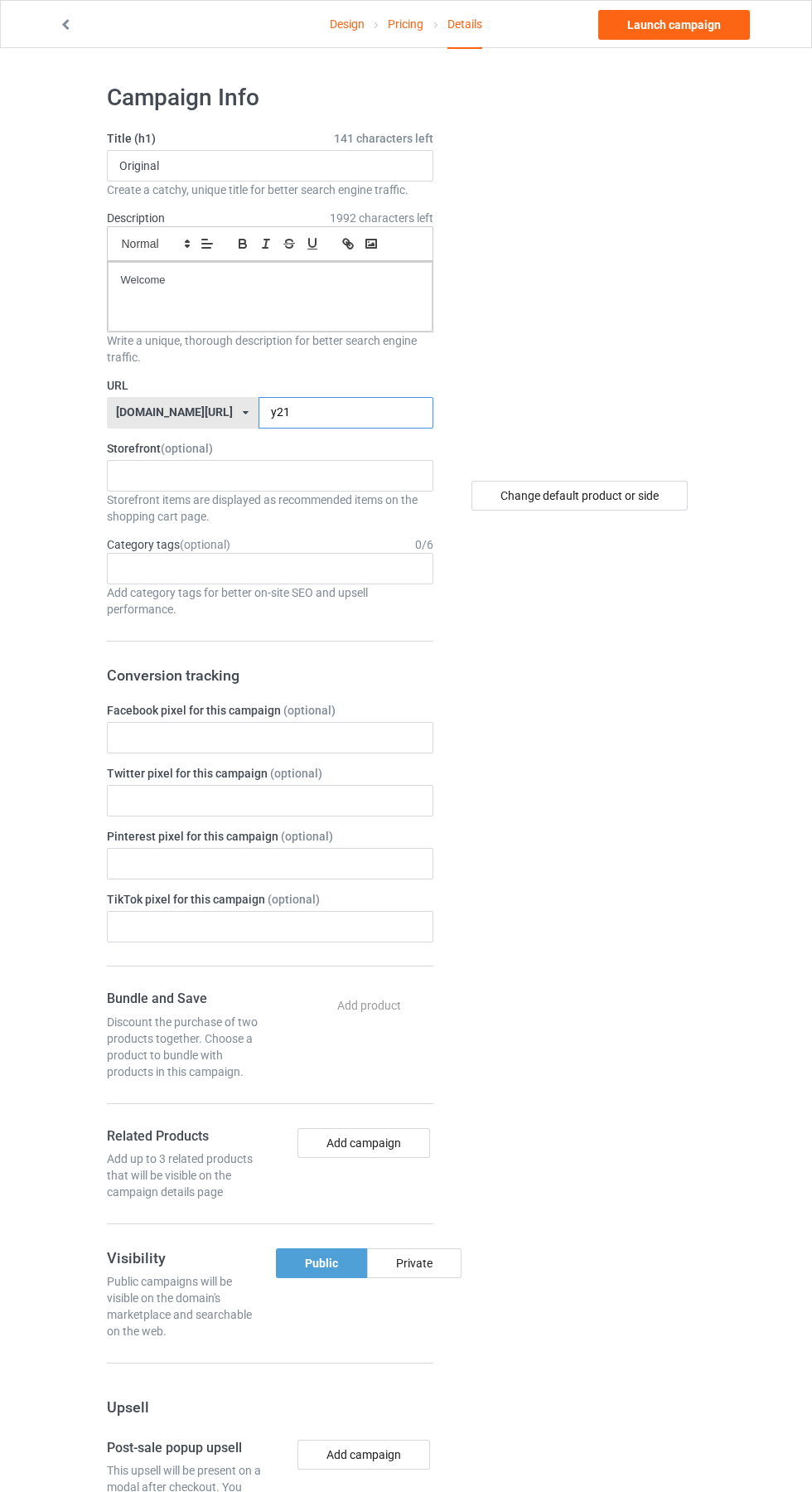
click at [316, 415] on input "y21" at bounding box center [345, 412] width 175 height 32
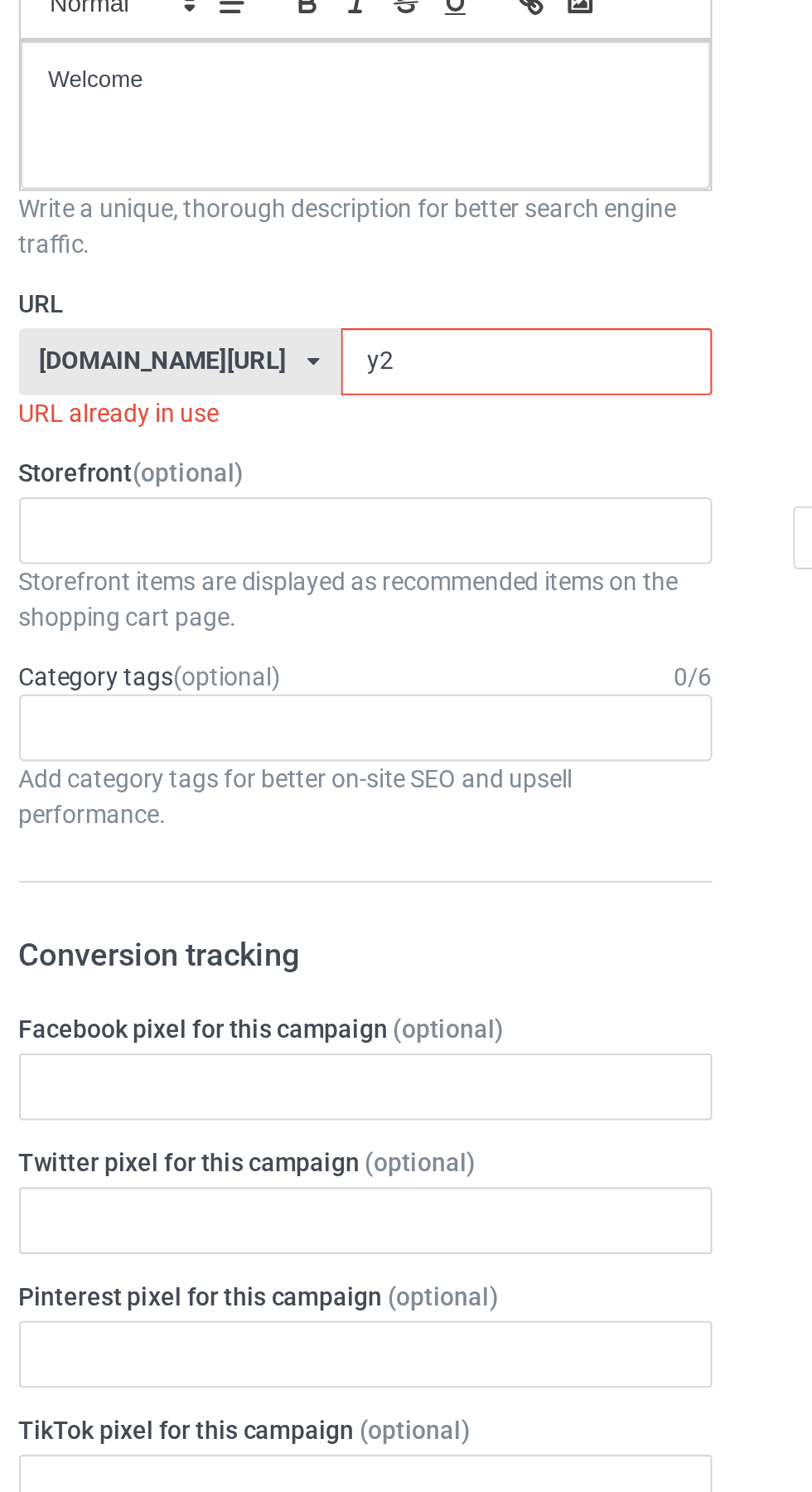
type input "y"
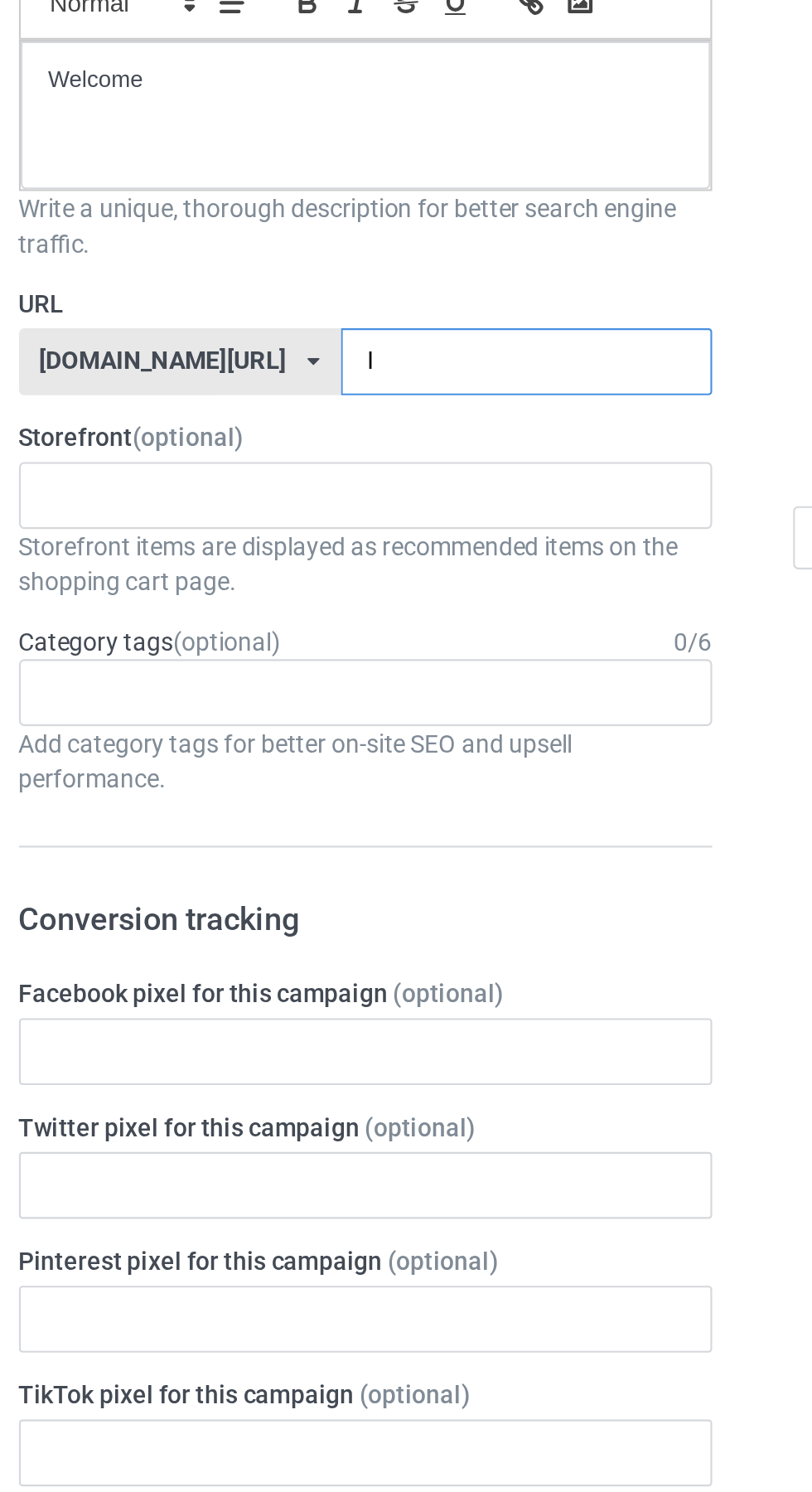
type input "Iw"
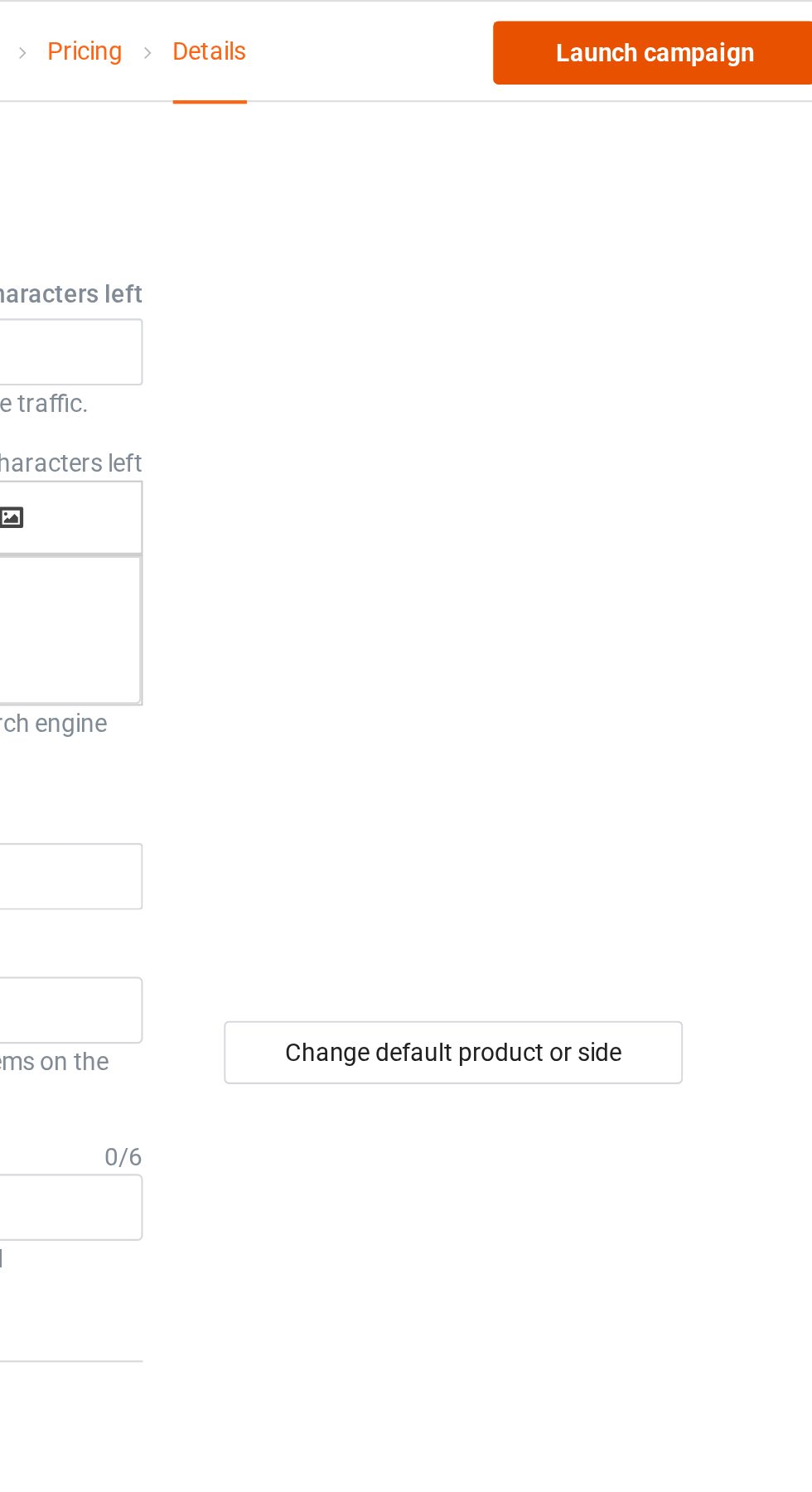
click at [703, 27] on link "Launch campaign" at bounding box center [675, 24] width 152 height 30
